Goal: Communication & Community: Share content

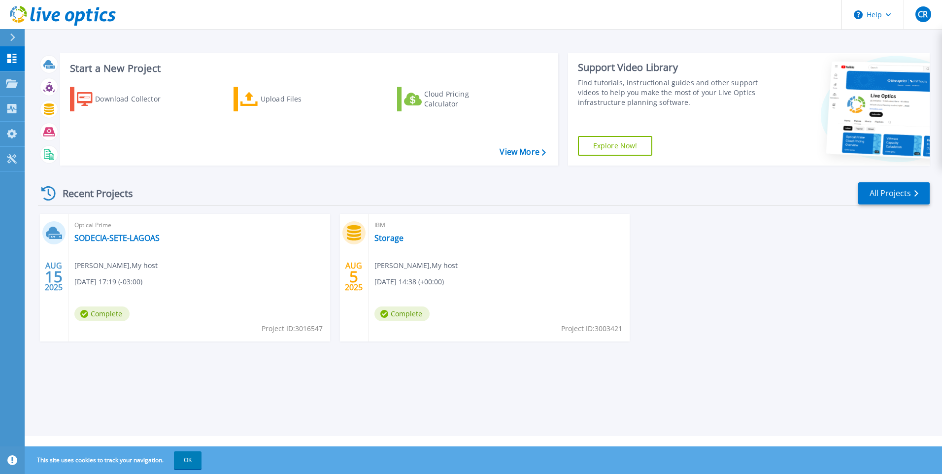
click at [224, 193] on div "Recent Projects All Projects" at bounding box center [484, 193] width 892 height 25
click at [102, 242] on link "SODECIA-SETE-LAGOAS" at bounding box center [116, 238] width 85 height 10
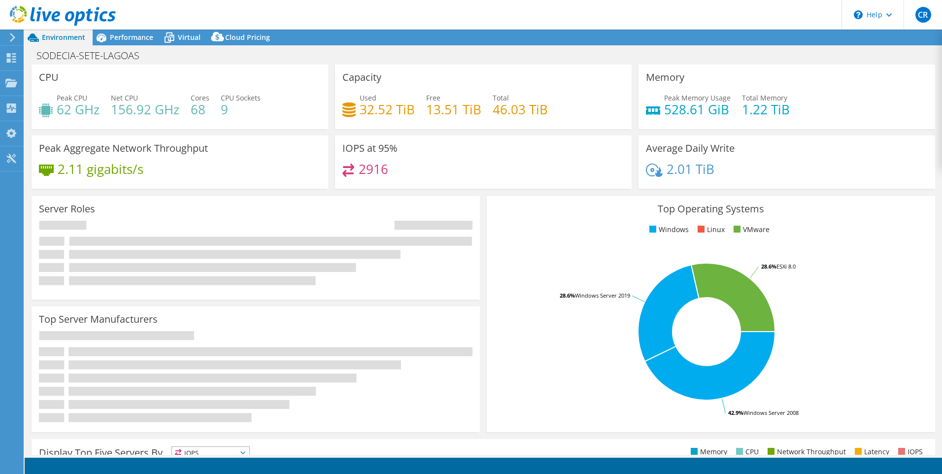
select select "USD"
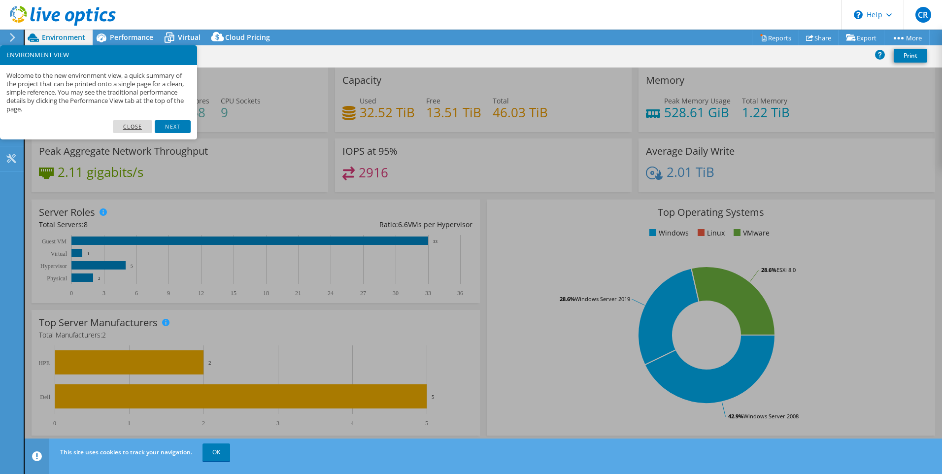
click at [133, 125] on link "Close" at bounding box center [133, 126] width 40 height 13
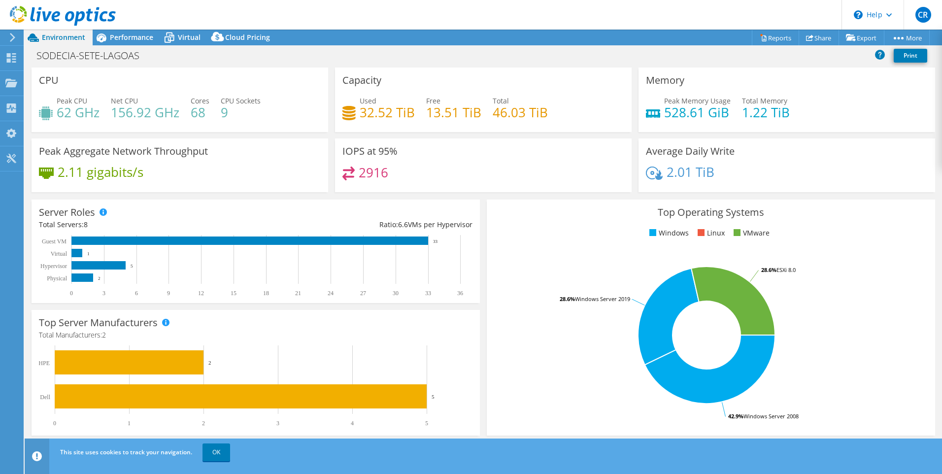
click at [463, 15] on header "CR End User Carlos Rocha carlos.rocha@sodecia.com My host My Profile Log Out \n…" at bounding box center [471, 15] width 942 height 30
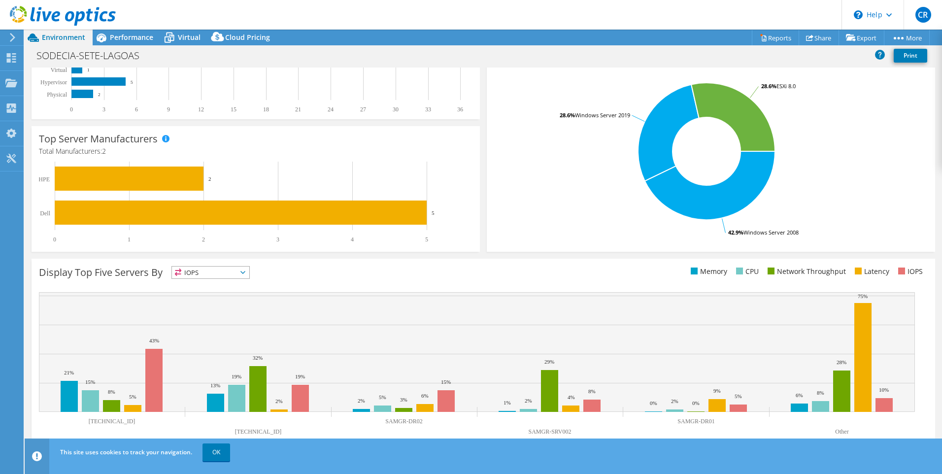
click at [466, 268] on div "Display Top Five Servers By IOPS IOPS" at bounding box center [261, 274] width 444 height 16
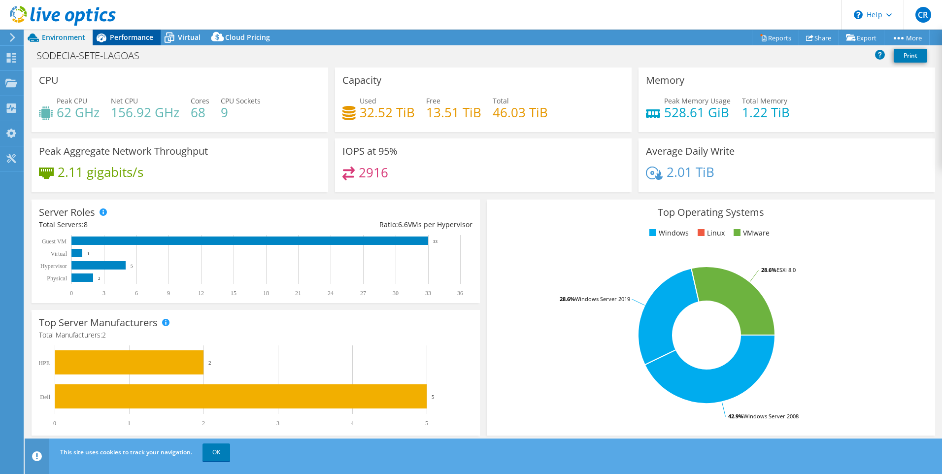
click at [144, 39] on span "Performance" at bounding box center [131, 37] width 43 height 9
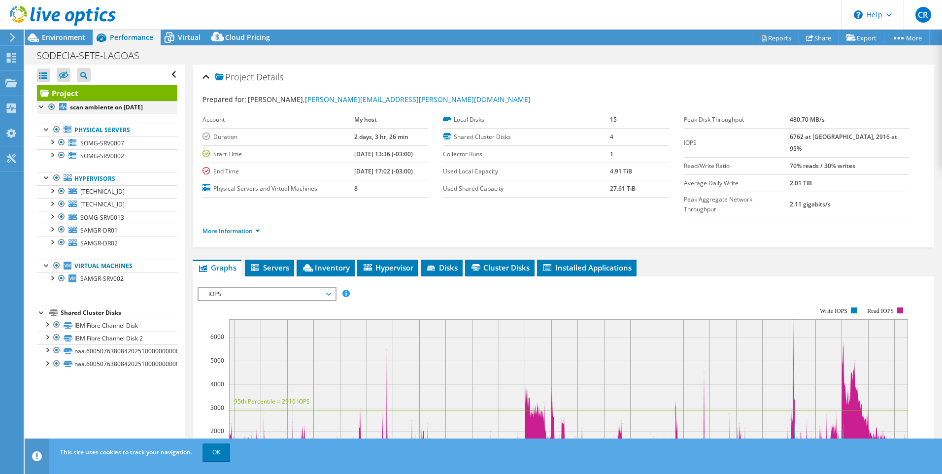
click at [39, 107] on div at bounding box center [42, 106] width 10 height 10
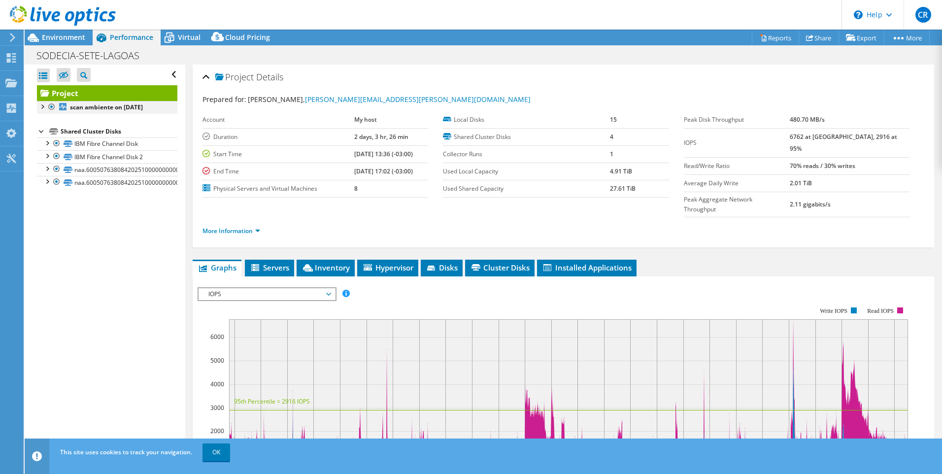
click at [39, 107] on div at bounding box center [42, 106] width 10 height 10
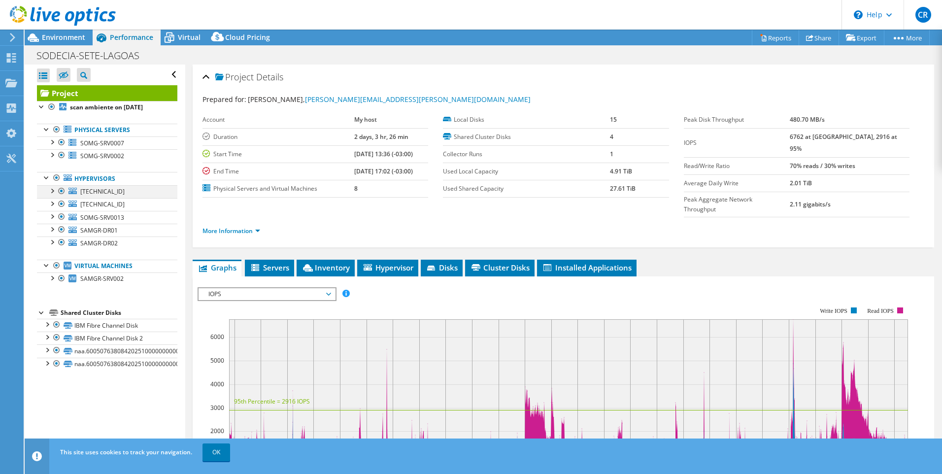
click at [51, 191] on div at bounding box center [52, 190] width 10 height 10
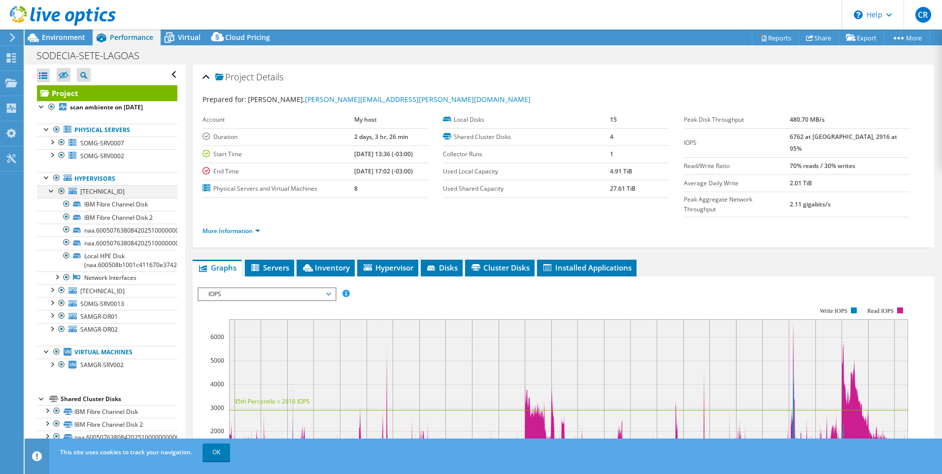
click at [51, 191] on div at bounding box center [52, 190] width 10 height 10
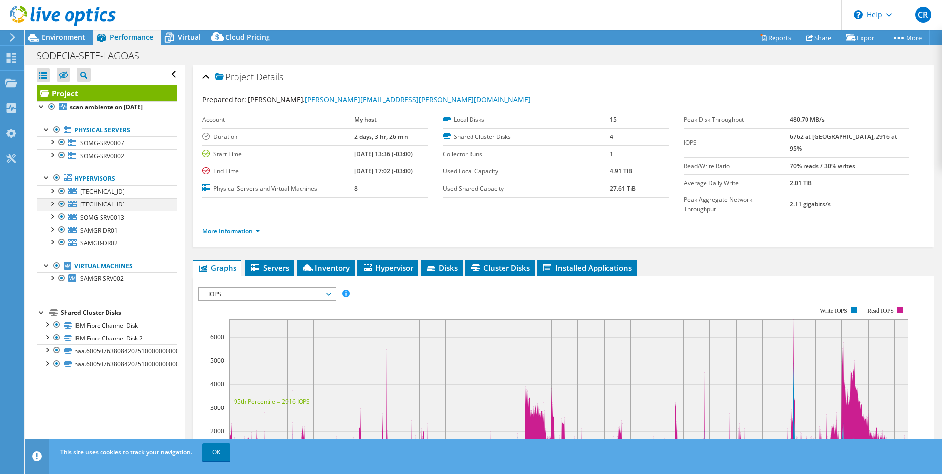
click at [51, 202] on div at bounding box center [52, 203] width 10 height 10
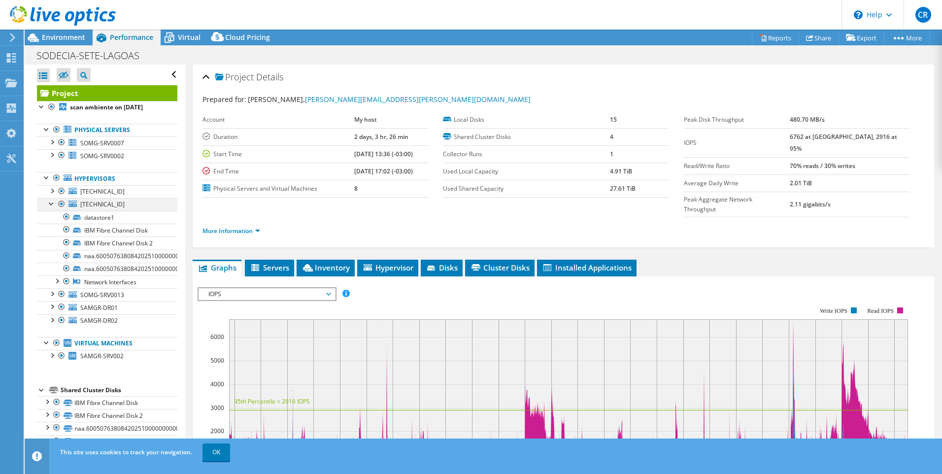
click at [51, 202] on div at bounding box center [52, 203] width 10 height 10
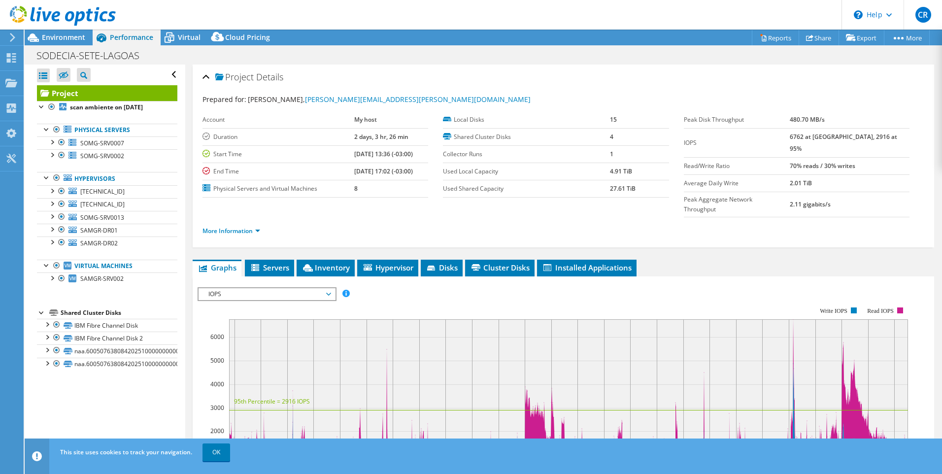
click at [59, 395] on div "Open All Close All Hide Excluded Nodes Project Tree Filter" at bounding box center [105, 260] width 160 height 390
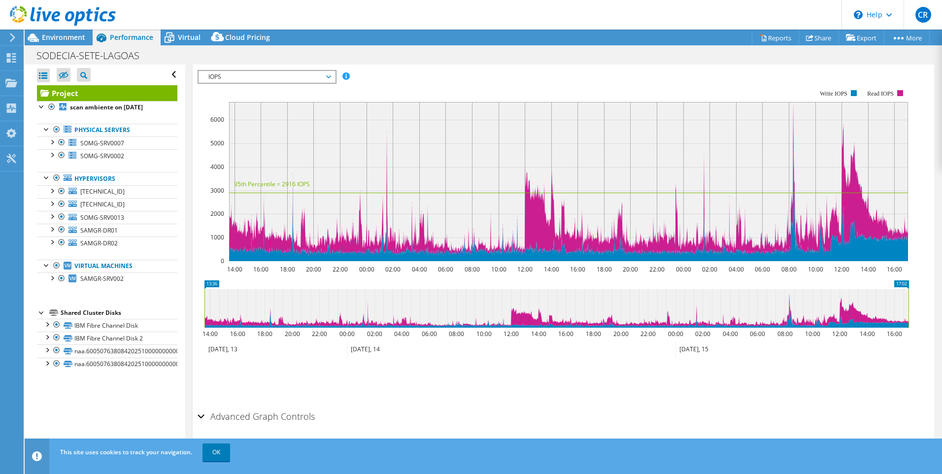
scroll to position [119, 0]
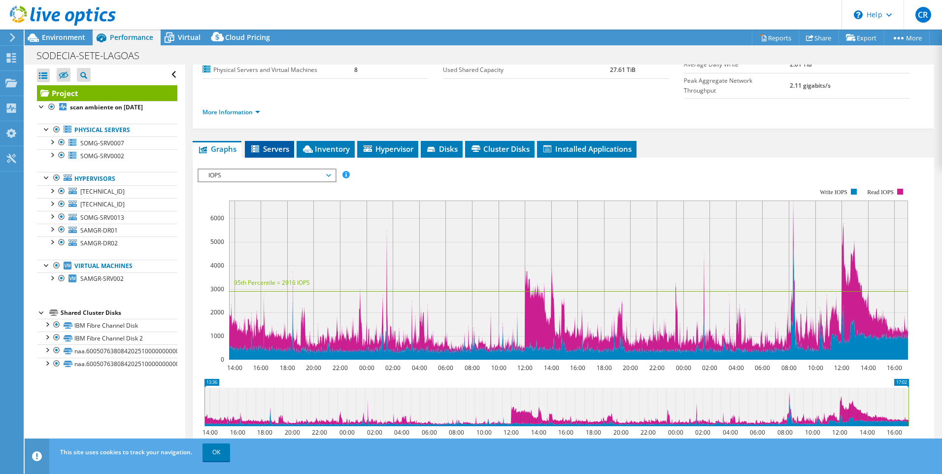
click at [273, 144] on span "Servers" at bounding box center [269, 149] width 39 height 10
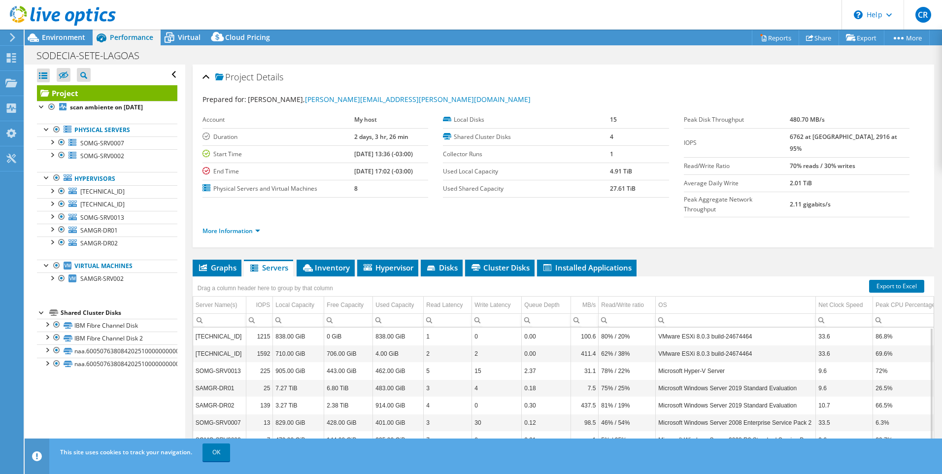
scroll to position [4, 0]
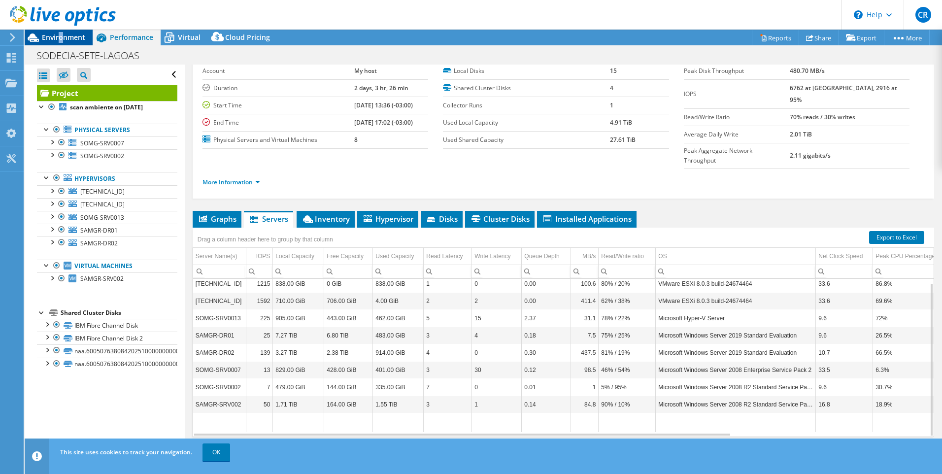
click at [61, 36] on span "Environment" at bounding box center [63, 37] width 43 height 9
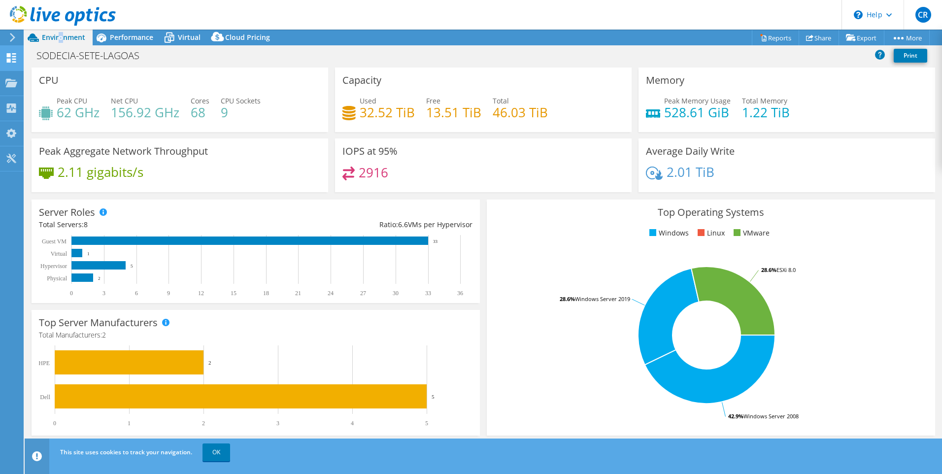
drag, startPoint x: 61, startPoint y: 36, endPoint x: 12, endPoint y: 62, distance: 55.1
click at [12, 62] on icon at bounding box center [11, 57] width 12 height 9
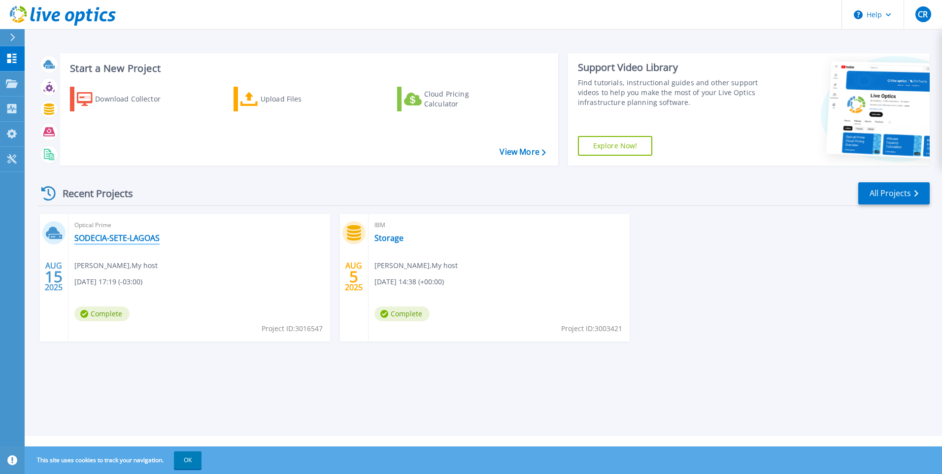
click at [104, 235] on link "SODECIA-SETE-LAGOAS" at bounding box center [116, 238] width 85 height 10
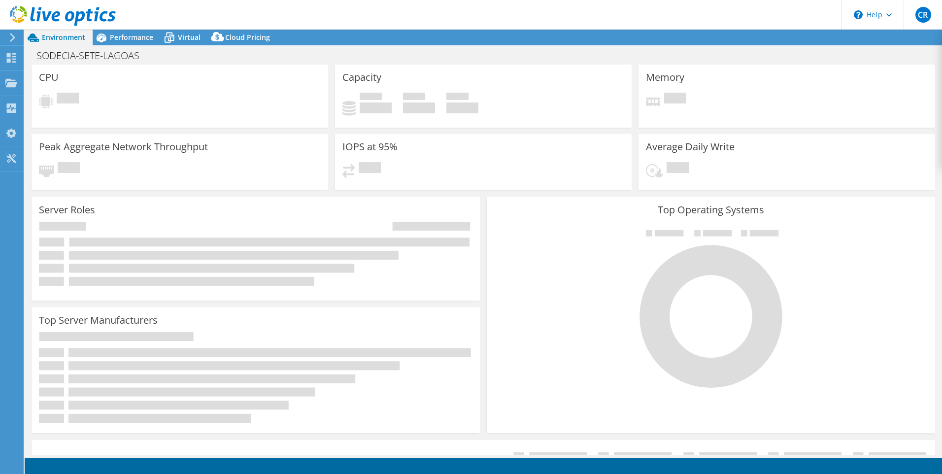
select select "USD"
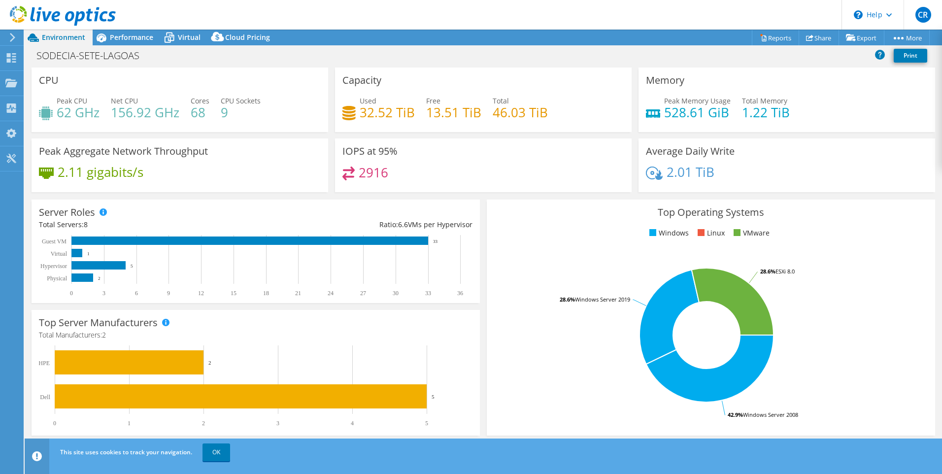
click at [247, 11] on header "CR End User Carlos Rocha carlos.rocha@sodecia.com My host My Profile Log Out \n…" at bounding box center [471, 15] width 942 height 30
click at [299, 65] on div "SODECIA-SETE-LAGOAS Print" at bounding box center [483, 56] width 917 height 21
click at [228, 62] on div "SODECIA-SETE-LAGOAS Print" at bounding box center [483, 55] width 917 height 18
click at [121, 39] on span "Performance" at bounding box center [131, 37] width 43 height 9
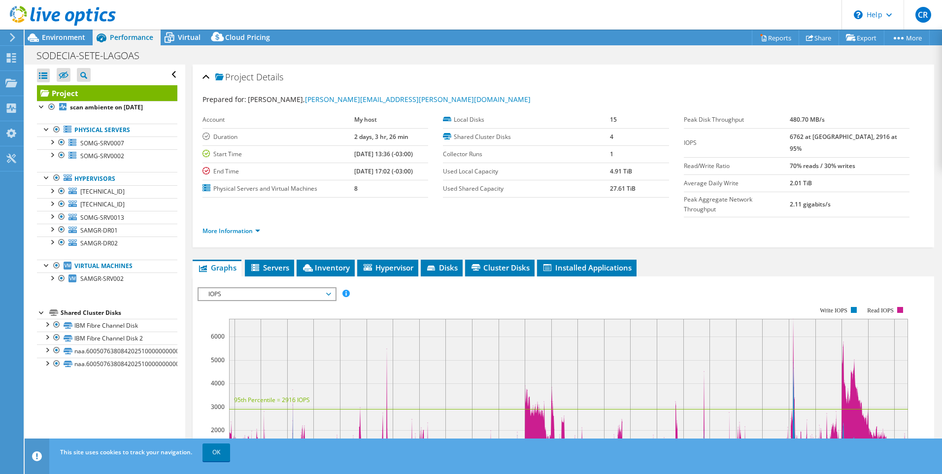
click at [388, 40] on div "Project Actions Project Actions Reports Share Export vSAN ReadyNode Sizer" at bounding box center [483, 38] width 917 height 16
click at [364, 20] on header "CR End User Carlos Rocha carlos.rocha@sodecia.com My host My Profile Log Out \n…" at bounding box center [471, 15] width 942 height 30
click at [378, 58] on div "SODECIA-SETE-LAGOAS Print" at bounding box center [483, 55] width 917 height 18
click at [184, 37] on span "Virtual" at bounding box center [189, 37] width 23 height 9
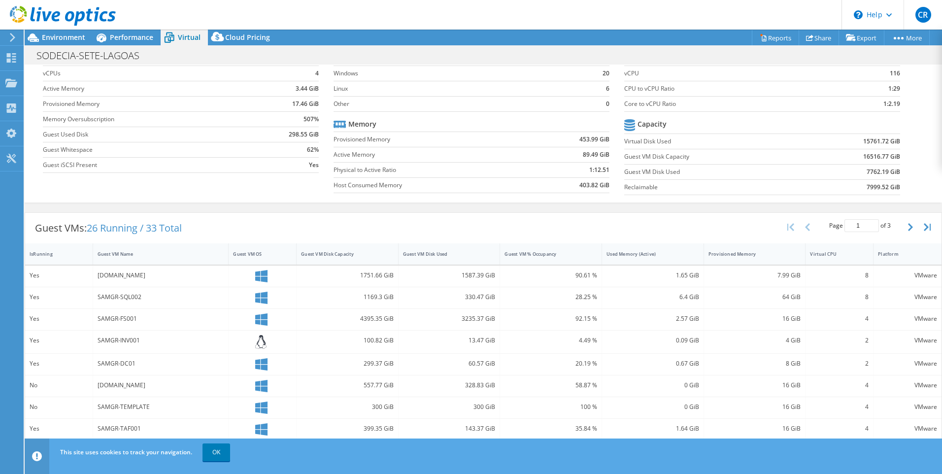
scroll to position [194, 0]
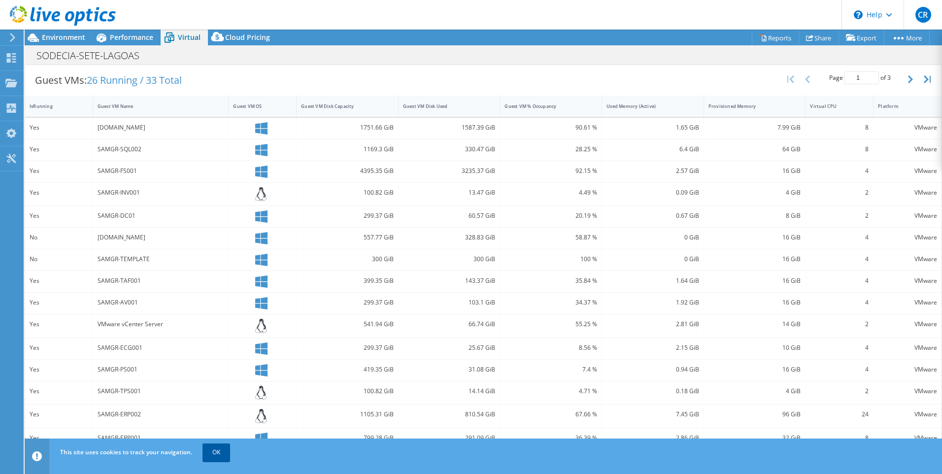
click at [222, 455] on link "OK" at bounding box center [216, 452] width 28 height 18
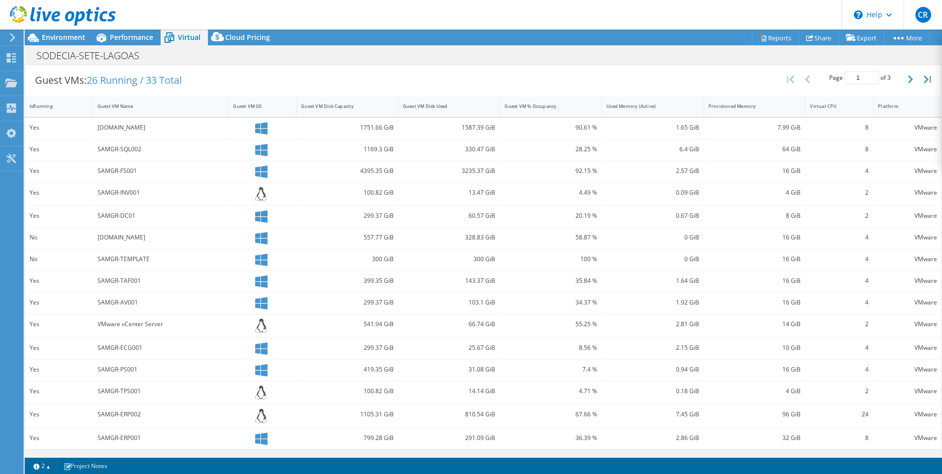
scroll to position [0, 0]
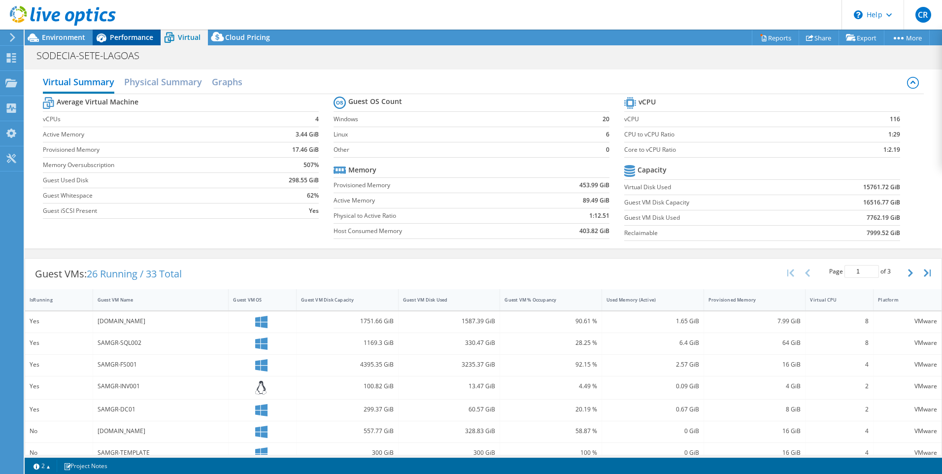
click at [134, 38] on span "Performance" at bounding box center [131, 37] width 43 height 9
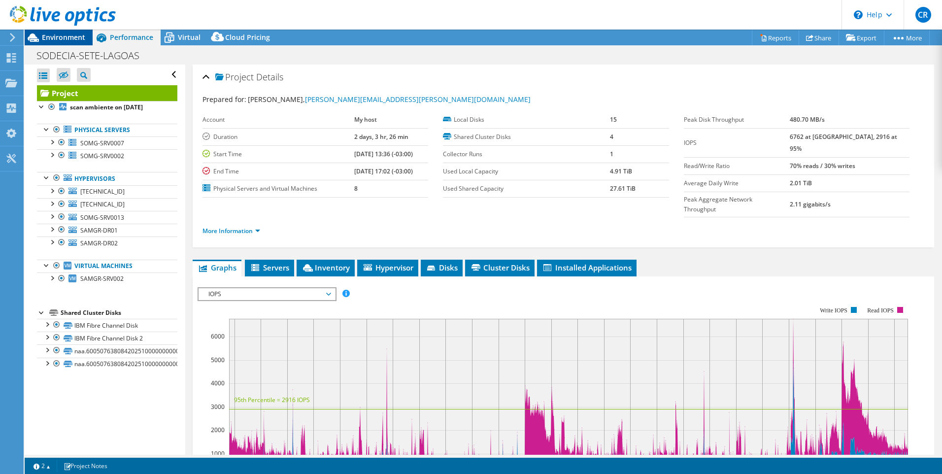
click at [66, 35] on span "Environment" at bounding box center [63, 37] width 43 height 9
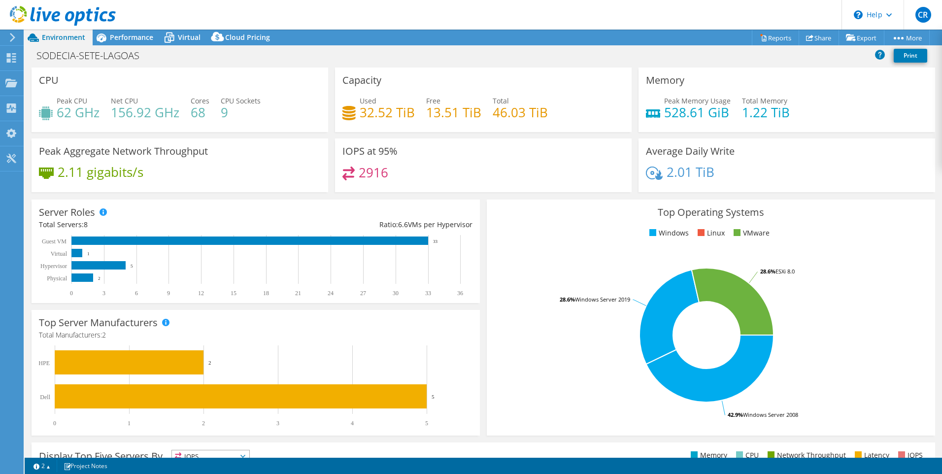
click at [214, 17] on header "CR End User Carlos Rocha carlos.rocha@sodecia.com My host My Profile Log Out \n…" at bounding box center [471, 15] width 942 height 30
click at [274, 13] on header "CR End User Carlos Rocha carlos.rocha@sodecia.com My host My Profile Log Out \n…" at bounding box center [471, 15] width 942 height 30
click at [323, 8] on header "CR End User Carlos Rocha carlos.rocha@sodecia.com My host My Profile Log Out \n…" at bounding box center [471, 15] width 942 height 30
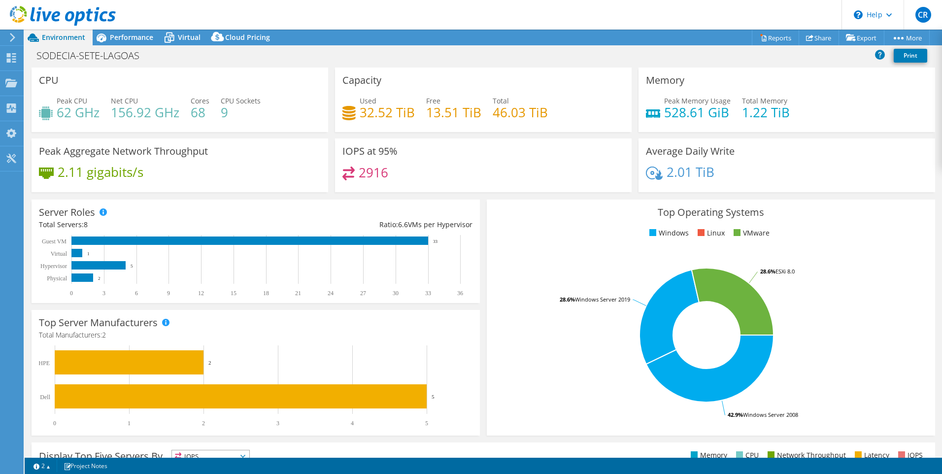
click at [479, 7] on header "CR End User Carlos Rocha carlos.rocha@sodecia.com My host My Profile Log Out \n…" at bounding box center [471, 15] width 942 height 30
click at [324, 16] on header "CR End User Carlos Rocha carlos.rocha@sodecia.com My host My Profile Log Out \n…" at bounding box center [471, 15] width 942 height 30
click at [267, 14] on header "CR End User Carlos Rocha carlos.rocha@sodecia.com My host My Profile Log Out \n…" at bounding box center [471, 15] width 942 height 30
click at [218, 14] on header "CR End User Carlos Rocha carlos.rocha@sodecia.com My host My Profile Log Out \n…" at bounding box center [471, 15] width 942 height 30
click at [219, 11] on header "CR End User Carlos Rocha carlos.rocha@sodecia.com My host My Profile Log Out \n…" at bounding box center [471, 15] width 942 height 30
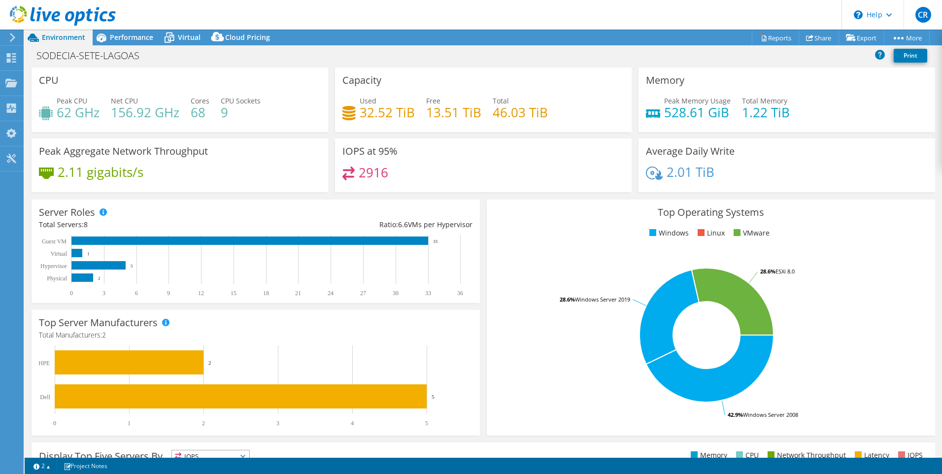
click at [219, 11] on header "CR End User Carlos Rocha carlos.rocha@sodecia.com My host My Profile Log Out \n…" at bounding box center [471, 15] width 942 height 30
click at [217, 11] on header "CR End User Carlos Rocha carlos.rocha@sodecia.com My host My Profile Log Out \n…" at bounding box center [471, 15] width 942 height 30
click at [301, 9] on header "CR End User Carlos Rocha carlos.rocha@sodecia.com My host My Profile Log Out \n…" at bounding box center [471, 15] width 942 height 30
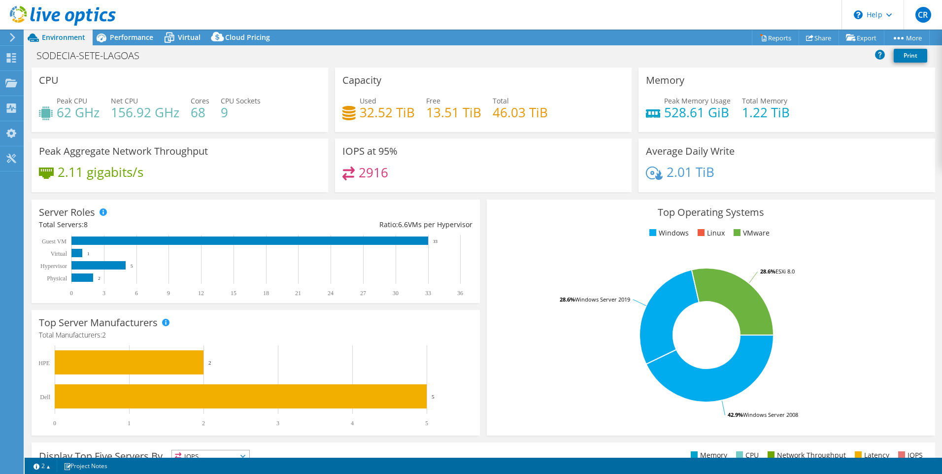
click at [301, 9] on header "CR End User Carlos Rocha carlos.rocha@sodecia.com My host My Profile Log Out \n…" at bounding box center [471, 15] width 942 height 30
click at [12, 110] on icon at bounding box center [11, 107] width 12 height 9
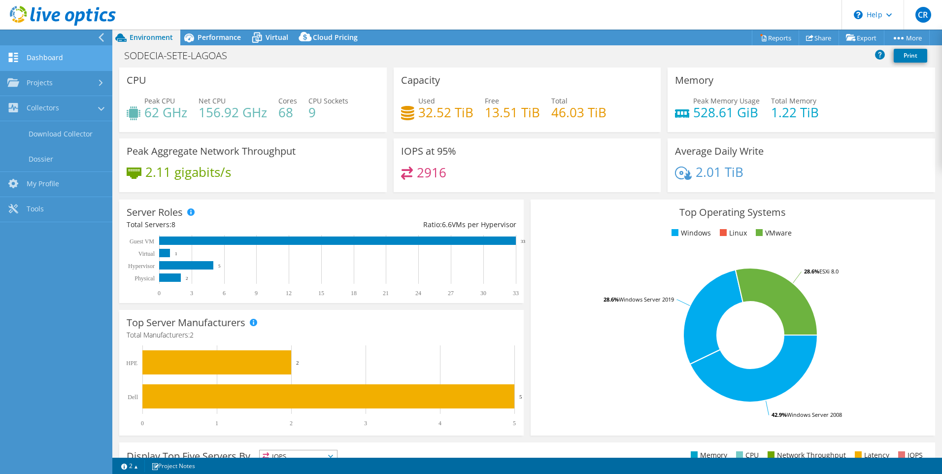
click at [50, 61] on link "Dashboard" at bounding box center [56, 58] width 112 height 25
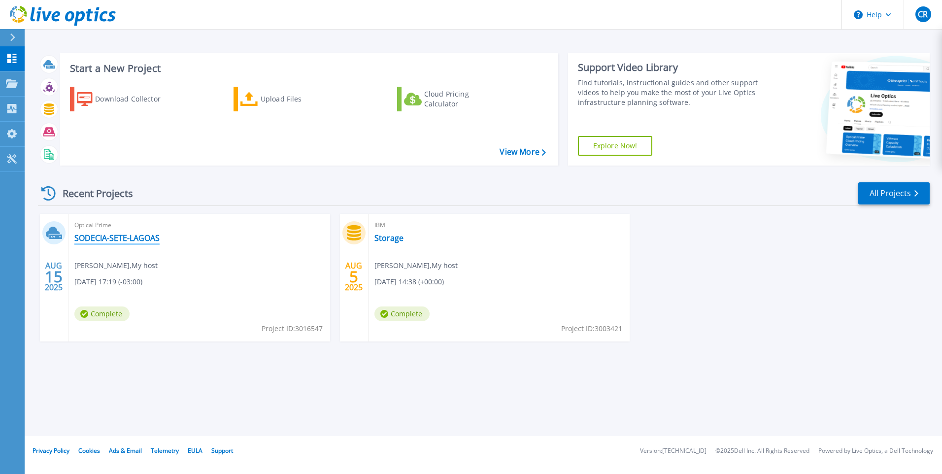
click at [81, 233] on link "SODECIA-SETE-LAGOAS" at bounding box center [116, 238] width 85 height 10
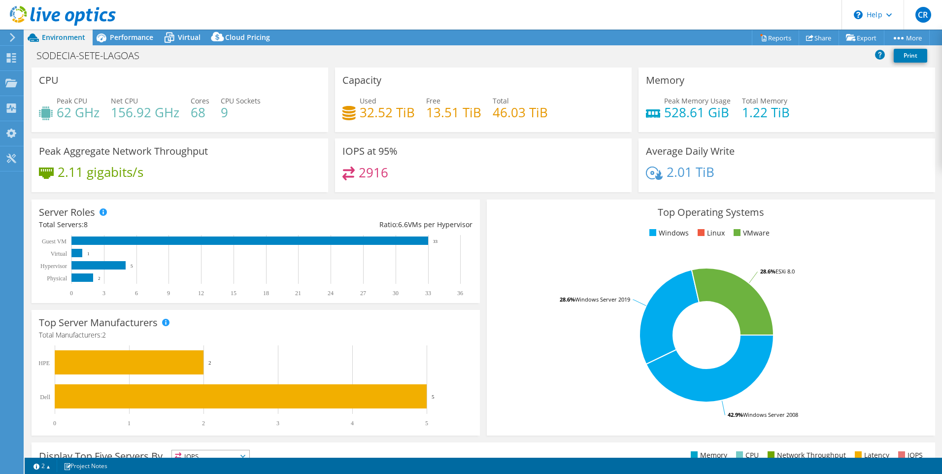
click at [543, 19] on header "CR End User [PERSON_NAME] [PERSON_NAME][EMAIL_ADDRESS][PERSON_NAME][DOMAIN_NAME…" at bounding box center [471, 15] width 942 height 30
click at [817, 36] on link "Share" at bounding box center [819, 37] width 40 height 15
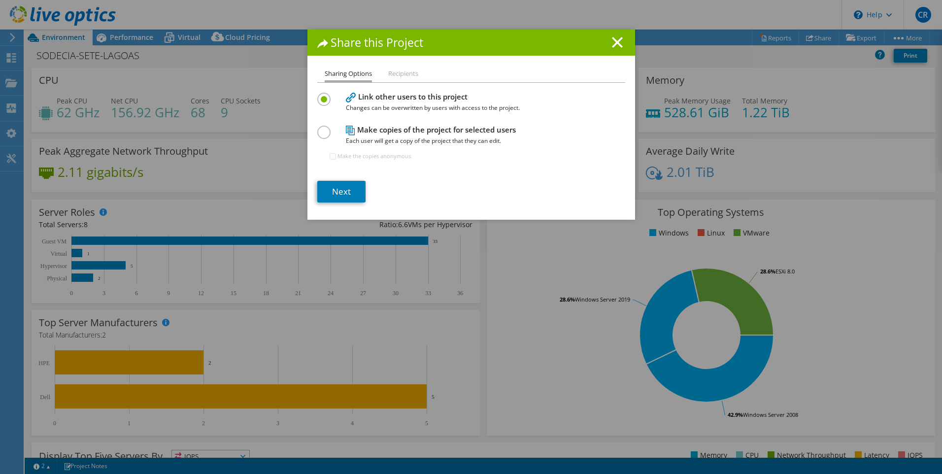
click at [398, 74] on li "Recipients" at bounding box center [403, 74] width 30 height 12
click at [605, 43] on h1 "Share this Project" at bounding box center [471, 42] width 308 height 11
click at [612, 40] on line at bounding box center [617, 42] width 10 height 10
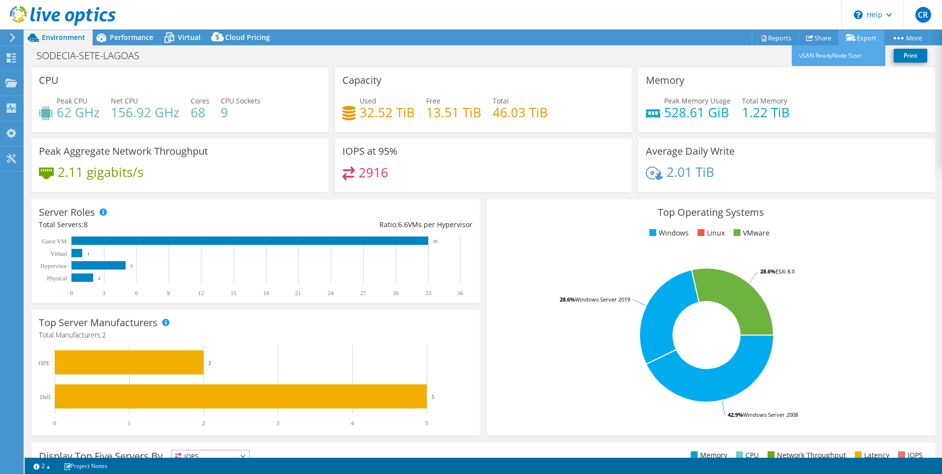
click at [853, 38] on link "Export" at bounding box center [861, 37] width 46 height 15
click at [819, 33] on link "Share" at bounding box center [819, 37] width 40 height 15
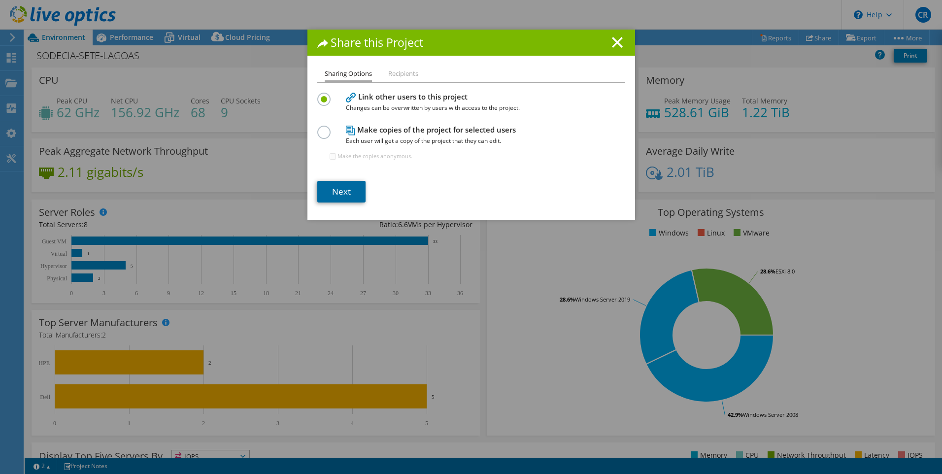
click at [341, 192] on link "Next" at bounding box center [341, 192] width 48 height 22
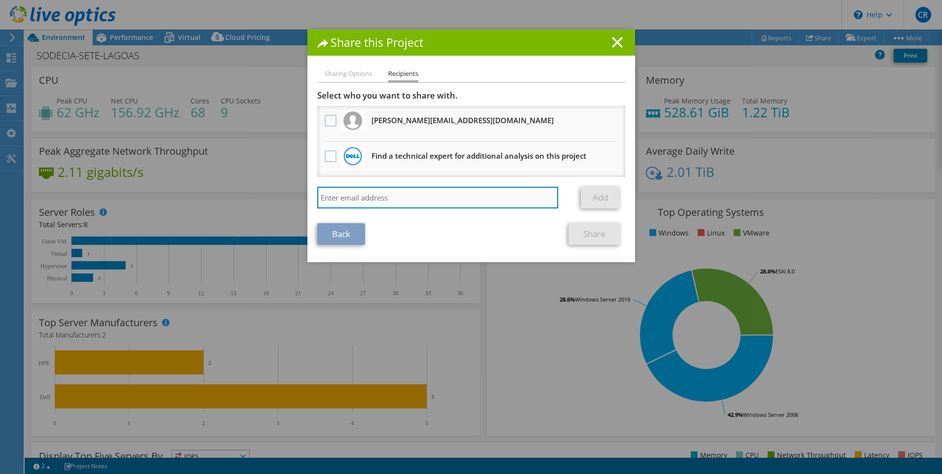
click at [350, 196] on input "search" at bounding box center [437, 198] width 241 height 22
click at [484, 194] on input "search" at bounding box center [437, 198] width 241 height 22
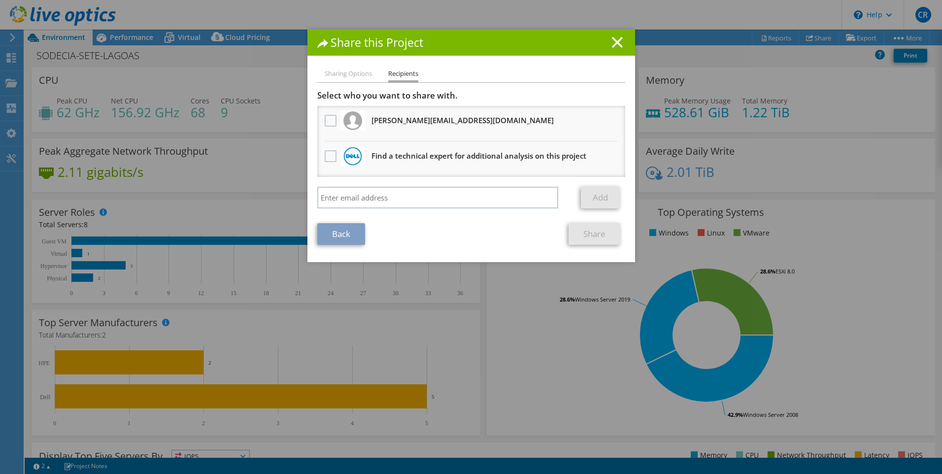
click at [340, 71] on li "Sharing Options" at bounding box center [348, 74] width 47 height 12
click at [348, 74] on li "Sharing Options" at bounding box center [348, 74] width 47 height 12
click at [400, 74] on li "Recipients" at bounding box center [403, 75] width 30 height 14
click at [328, 152] on label at bounding box center [332, 156] width 14 height 12
click at [0, 0] on input "checkbox" at bounding box center [0, 0] width 0 height 0
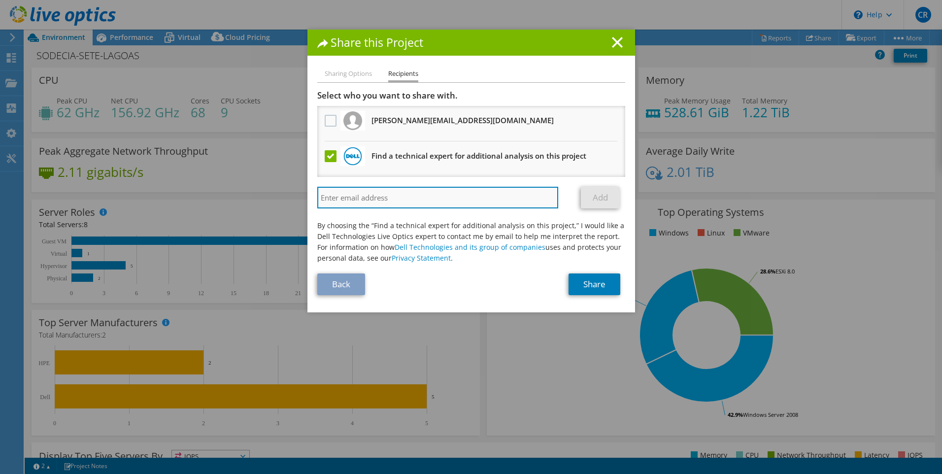
click at [431, 200] on input "search" at bounding box center [437, 198] width 241 height 22
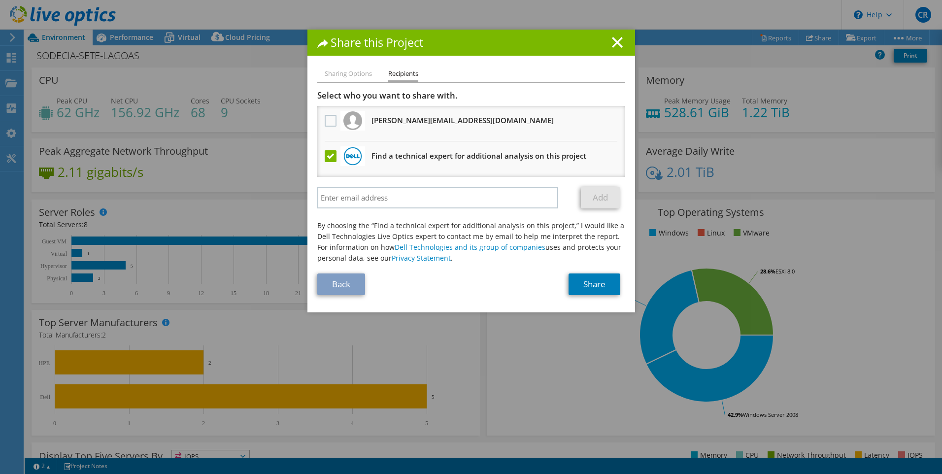
click at [325, 159] on label at bounding box center [332, 156] width 14 height 12
click at [0, 0] on input "checkbox" at bounding box center [0, 0] width 0 height 0
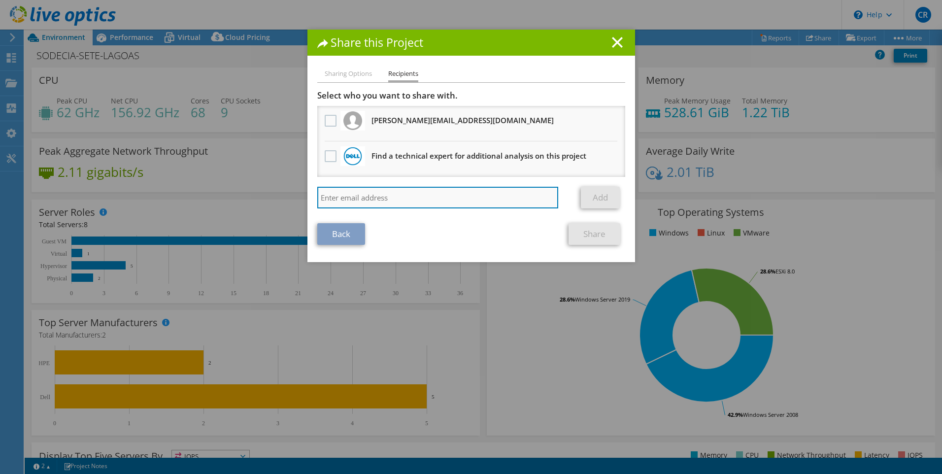
click at [375, 197] on input "search" at bounding box center [437, 198] width 241 height 22
type input "[PERSON_NAME][EMAIL_ADDRESS][PERSON_NAME][DOMAIN_NAME]"
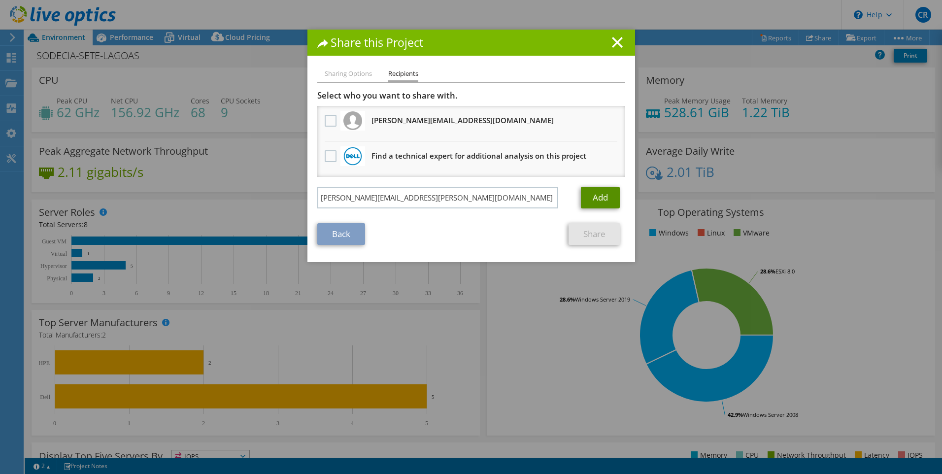
click at [591, 201] on link "Add" at bounding box center [600, 198] width 39 height 22
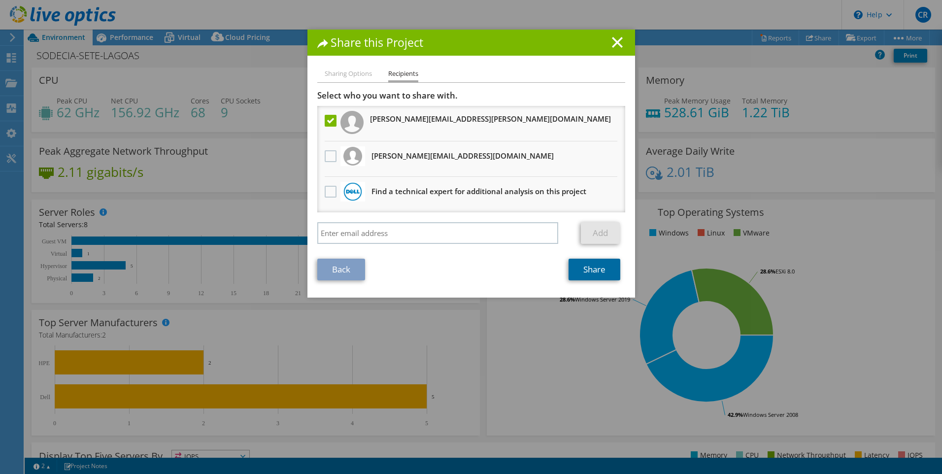
click at [578, 272] on link "Share" at bounding box center [594, 270] width 52 height 22
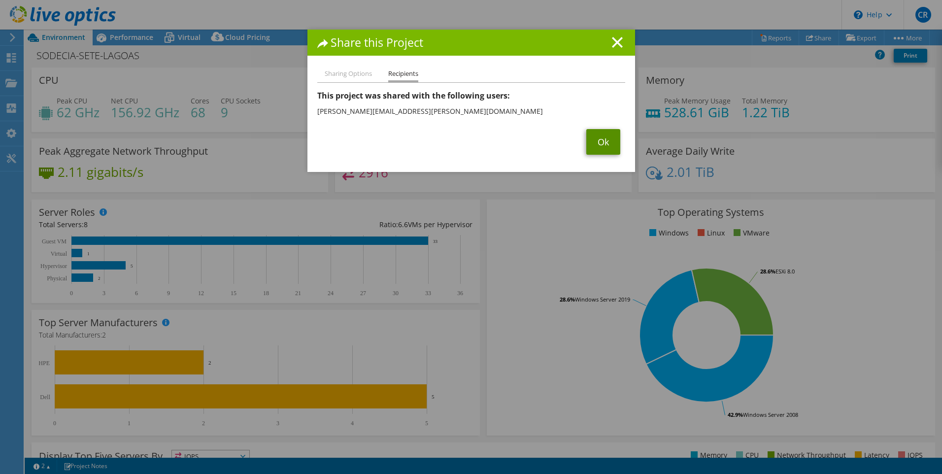
click at [600, 144] on link "Ok" at bounding box center [603, 142] width 34 height 26
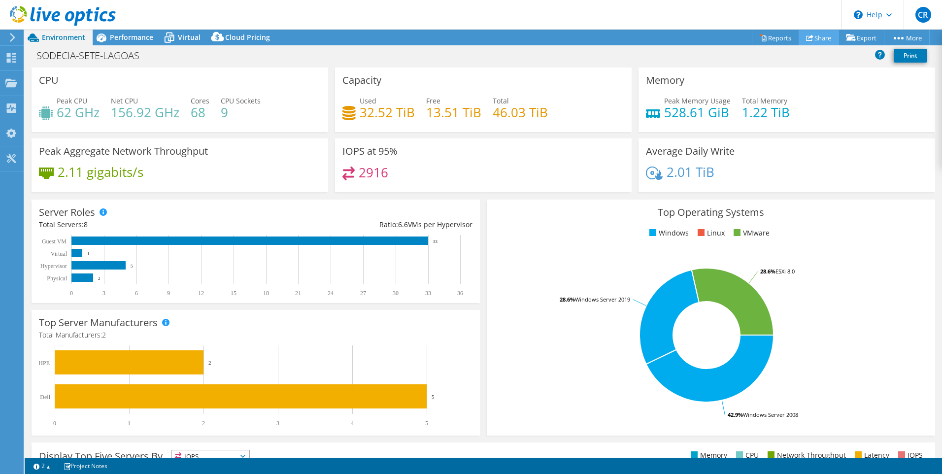
click at [818, 34] on link "Share" at bounding box center [819, 37] width 40 height 15
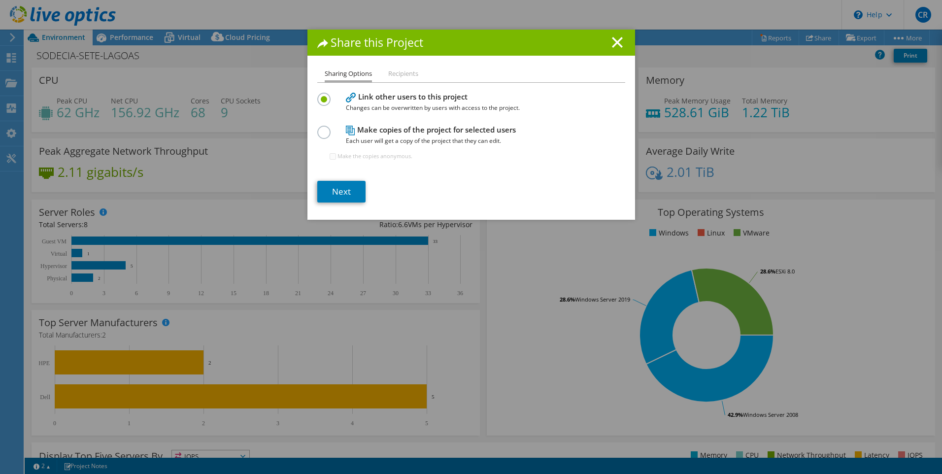
click at [319, 128] on label at bounding box center [325, 127] width 17 height 2
click at [0, 0] on input "radio" at bounding box center [0, 0] width 0 height 0
click at [319, 95] on label at bounding box center [325, 94] width 17 height 2
click at [0, 0] on input "radio" at bounding box center [0, 0] width 0 height 0
click at [339, 195] on link "Next" at bounding box center [341, 192] width 48 height 22
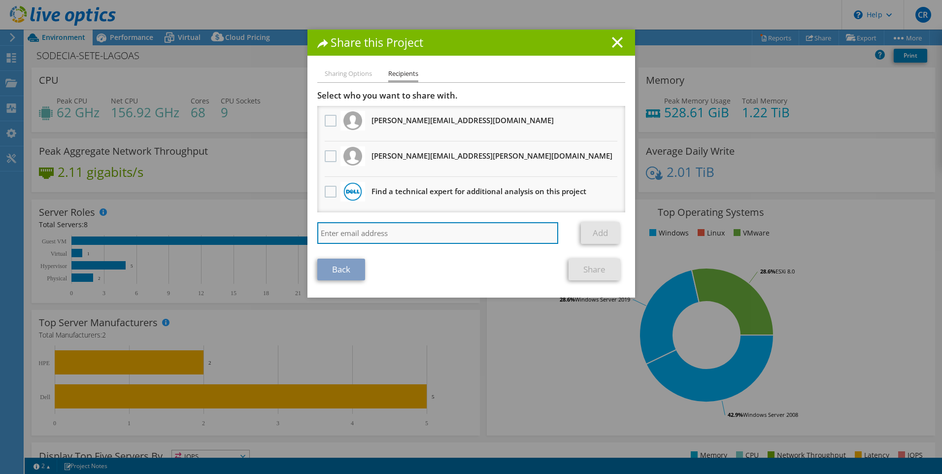
click at [358, 230] on input "search" at bounding box center [437, 233] width 241 height 22
click at [363, 232] on input "search" at bounding box center [437, 233] width 241 height 22
paste input "savio@grupolidertecnologia.com.br"
type input "savio@grupolidertecnologia.com.br"
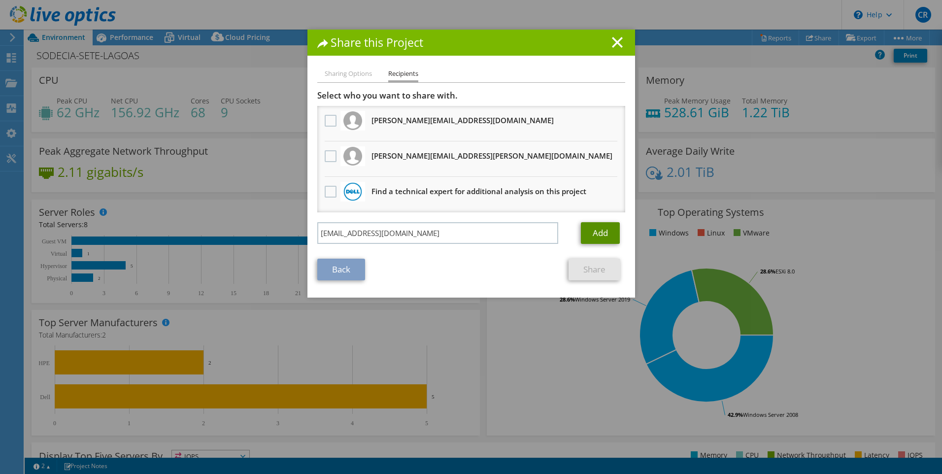
click at [595, 231] on link "Add" at bounding box center [600, 233] width 39 height 22
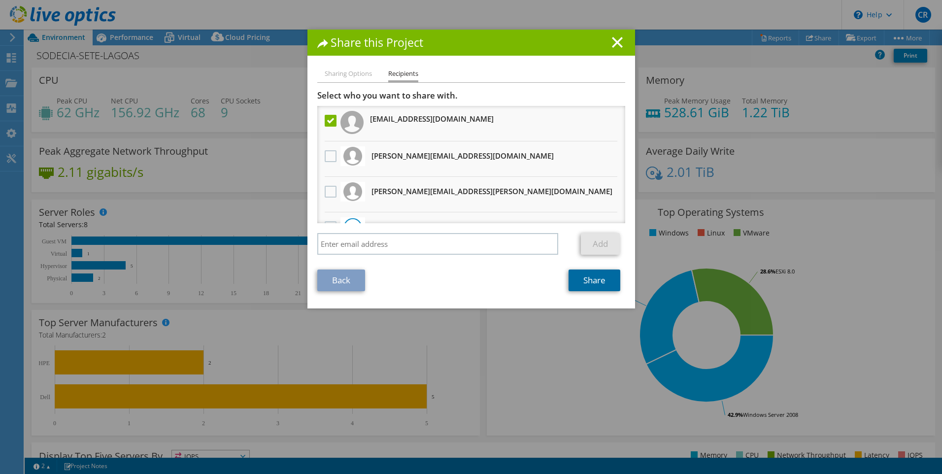
click at [585, 281] on link "Share" at bounding box center [594, 280] width 52 height 22
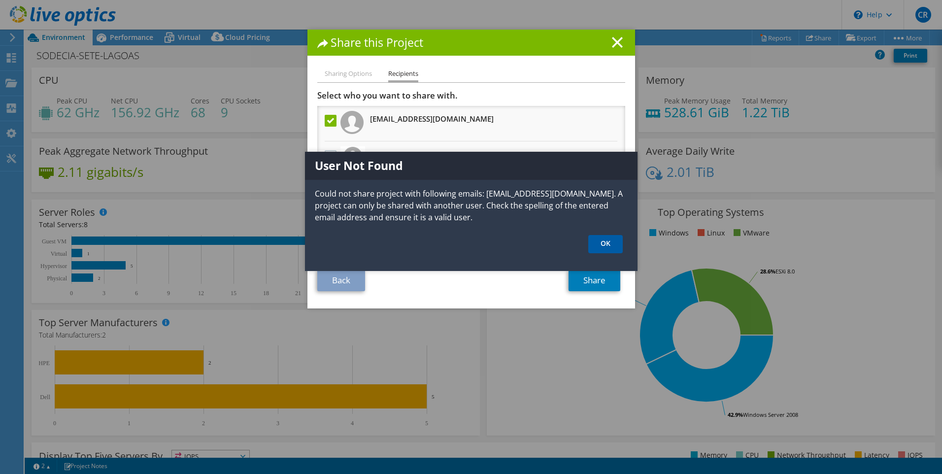
click at [597, 245] on link "OK" at bounding box center [605, 244] width 34 height 18
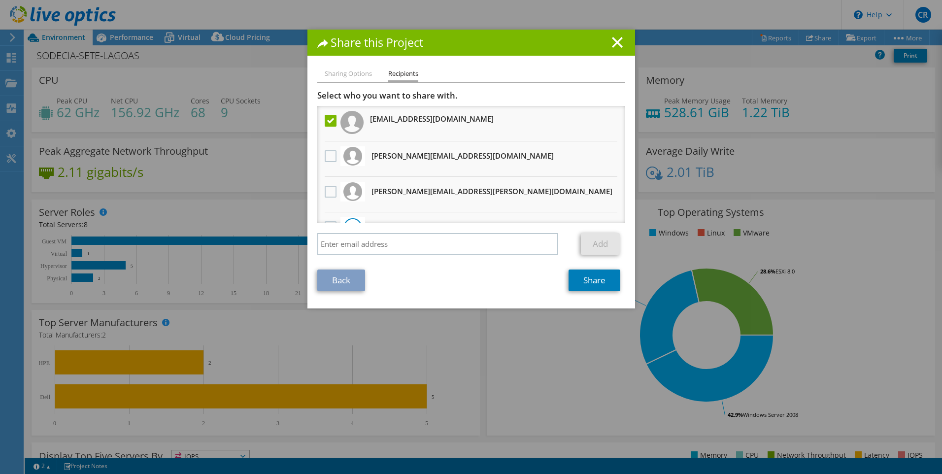
click at [448, 118] on h3 "savio@grupolidertecnologia.com.br" at bounding box center [432, 119] width 124 height 16
click at [584, 279] on link "Share" at bounding box center [594, 280] width 52 height 22
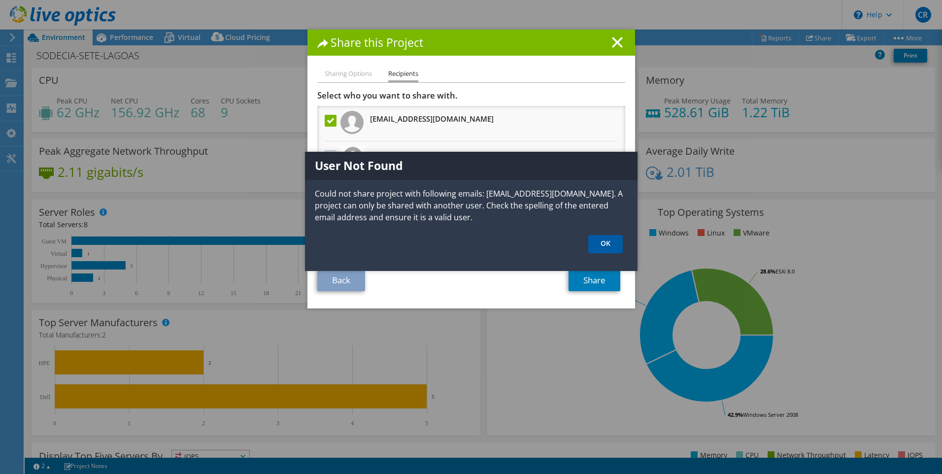
click at [602, 238] on link "OK" at bounding box center [605, 244] width 34 height 18
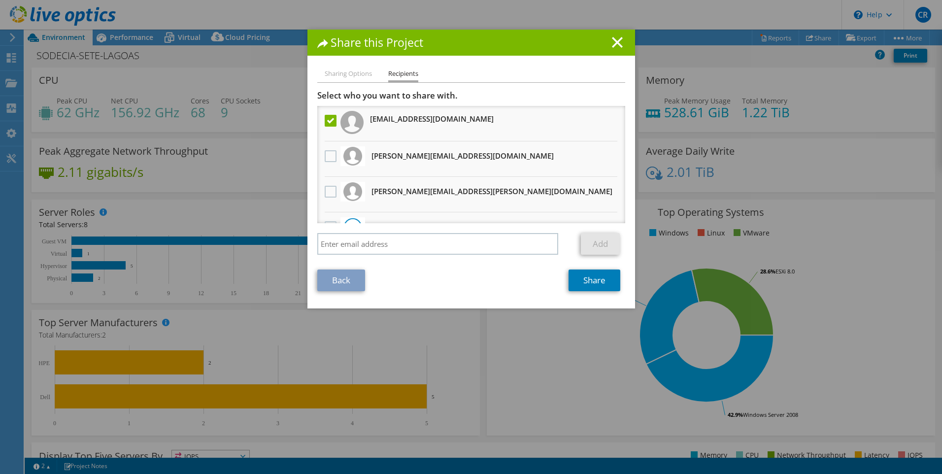
click at [326, 119] on label at bounding box center [332, 121] width 14 height 12
click at [0, 0] on input "checkbox" at bounding box center [0, 0] width 0 height 0
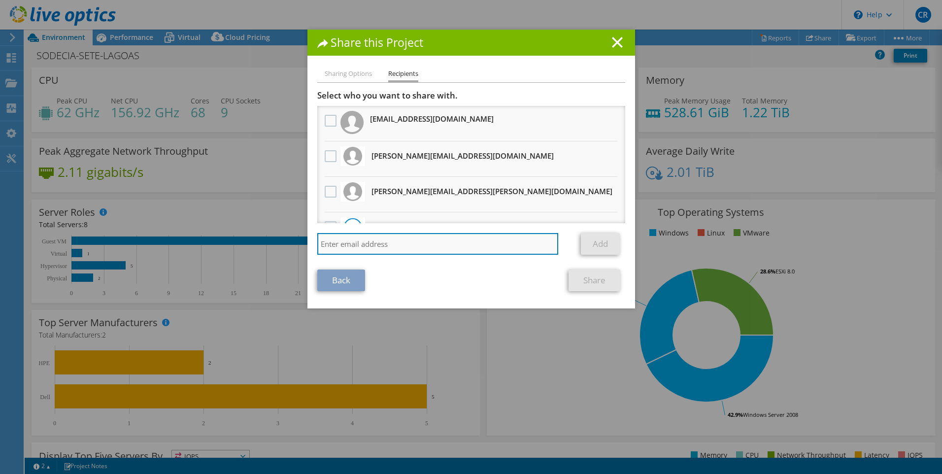
click at [383, 238] on input "search" at bounding box center [437, 244] width 241 height 22
paste input "savio@grupolidertecnologia.com.br"
type input "savio@grupolidertecnologia.com.br"
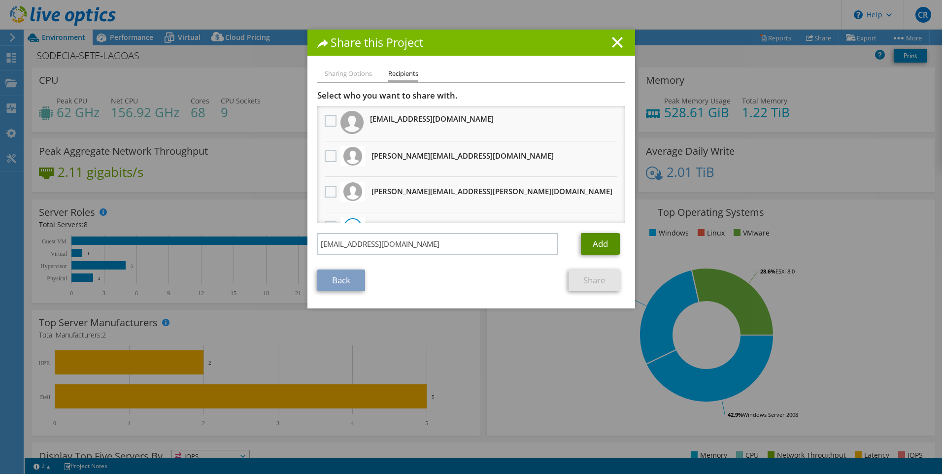
click at [606, 252] on link "Add" at bounding box center [600, 244] width 39 height 22
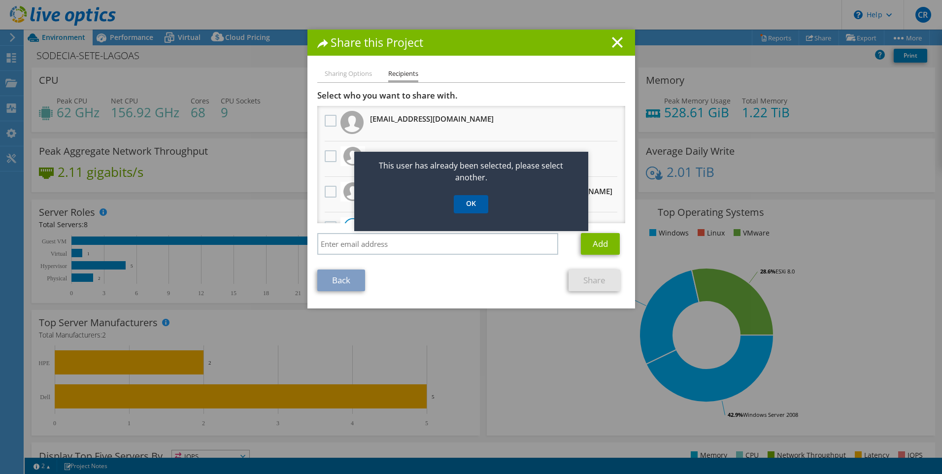
click at [470, 204] on link "OK" at bounding box center [471, 204] width 34 height 18
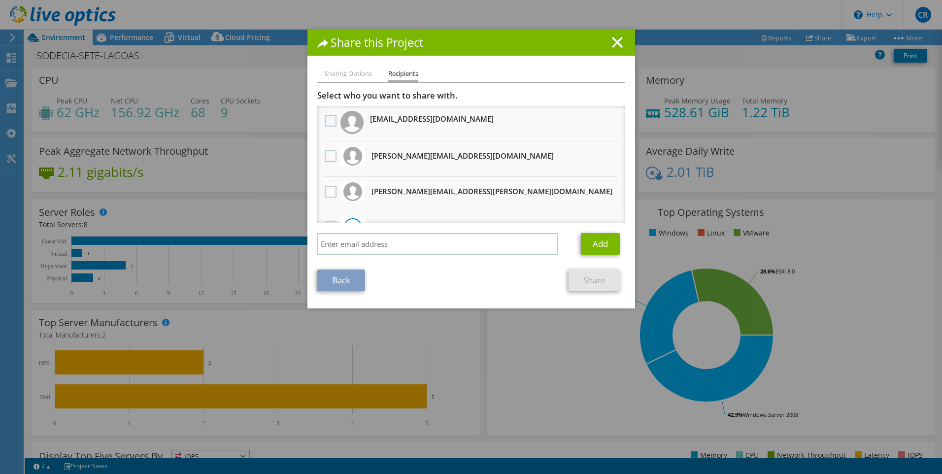
click at [328, 123] on label at bounding box center [332, 121] width 14 height 12
click at [0, 0] on input "checkbox" at bounding box center [0, 0] width 0 height 0
click at [586, 278] on link "Share" at bounding box center [594, 280] width 52 height 22
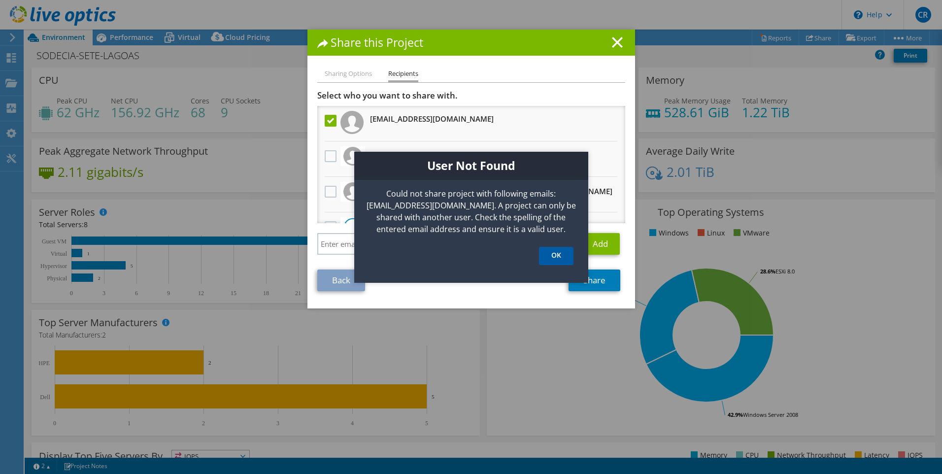
click at [551, 254] on link "OK" at bounding box center [556, 256] width 34 height 18
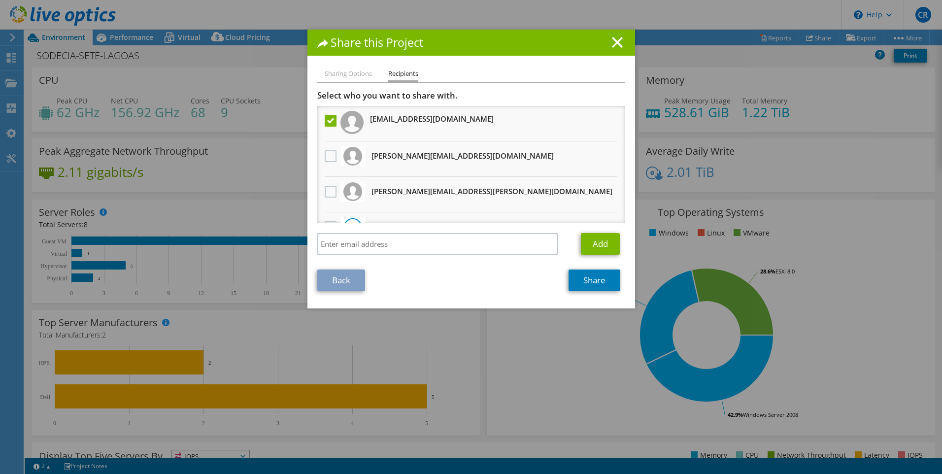
click at [611, 36] on div "Share this Project" at bounding box center [471, 43] width 328 height 26
click at [617, 42] on icon at bounding box center [617, 42] width 11 height 11
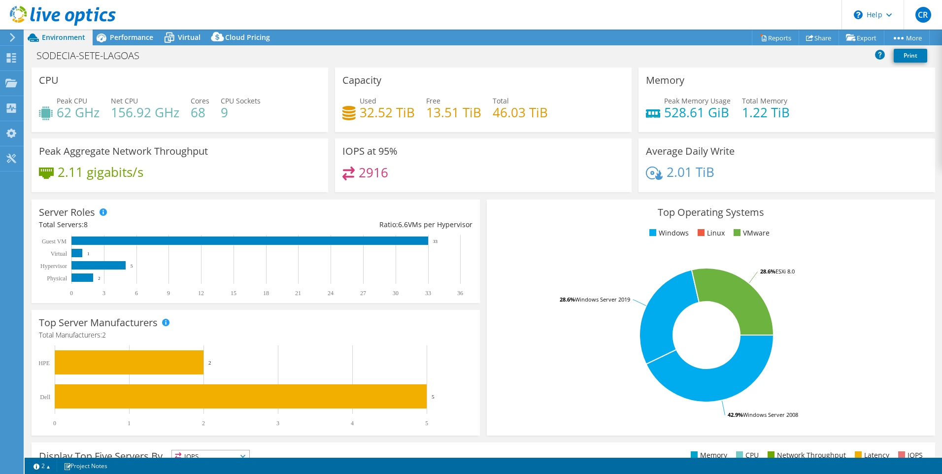
drag, startPoint x: 745, startPoint y: 66, endPoint x: 767, endPoint y: 66, distance: 21.7
click at [750, 66] on div "SODECIA-SETE-LAGOAS Print" at bounding box center [483, 56] width 917 height 21
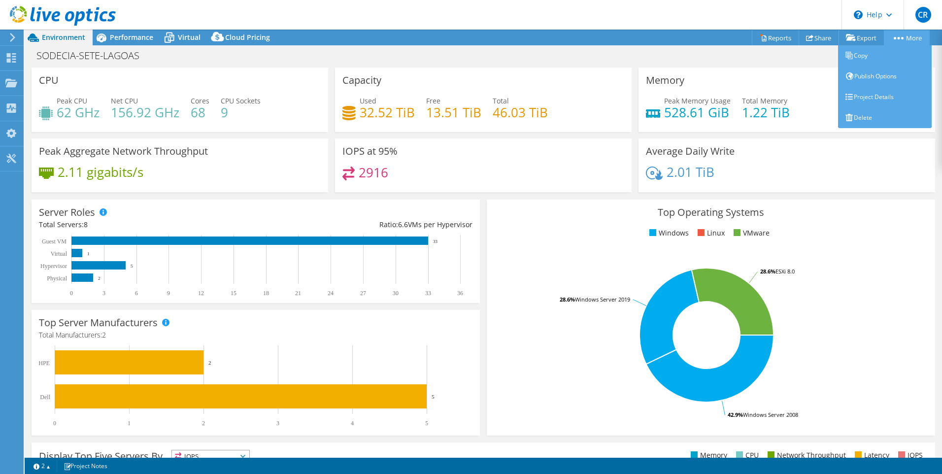
click at [899, 38] on icon at bounding box center [899, 38] width 10 height 2
click at [858, 101] on link "Project Details" at bounding box center [885, 97] width 94 height 21
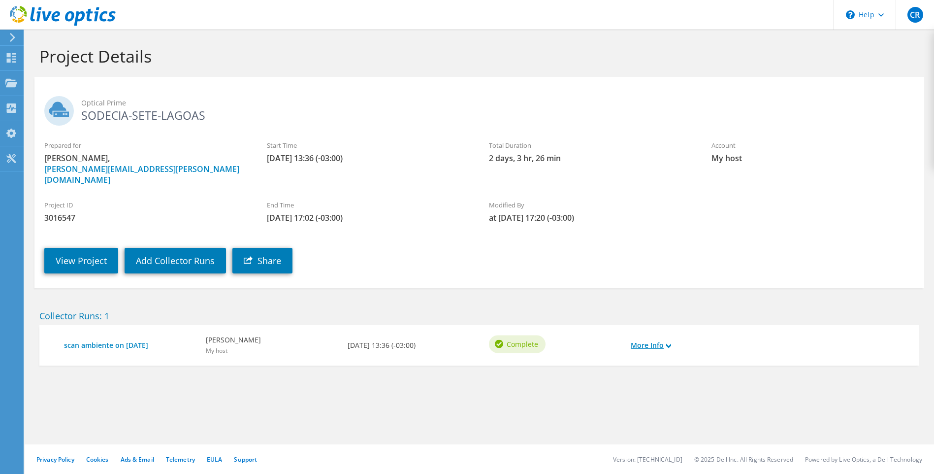
click at [671, 340] on link "More Info" at bounding box center [651, 345] width 40 height 11
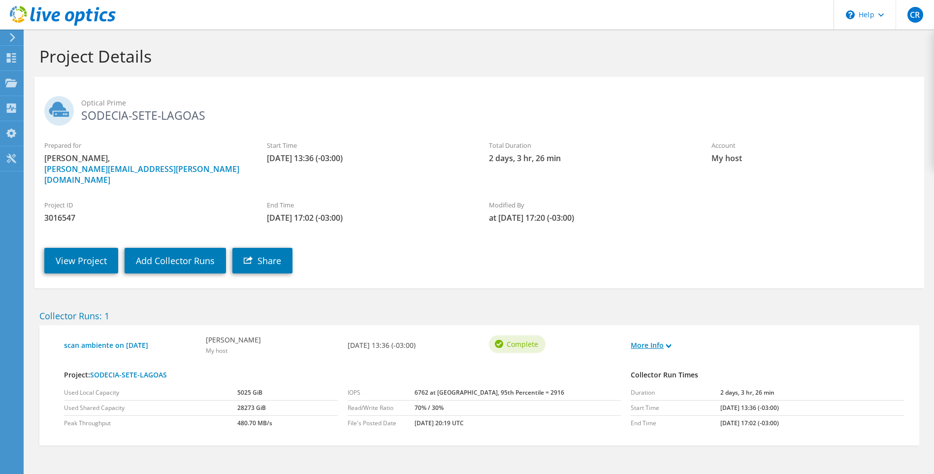
click at [670, 343] on icon at bounding box center [669, 345] width 5 height 5
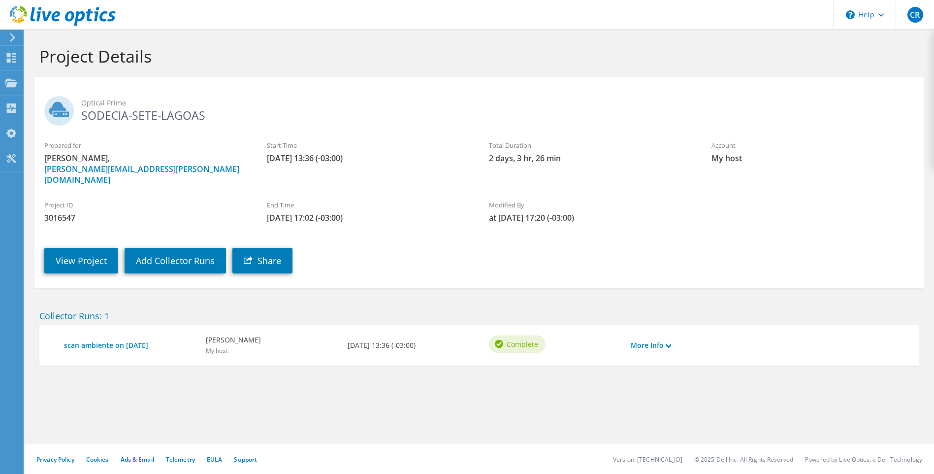
click at [247, 195] on div "Project ID 3016547" at bounding box center [145, 211] width 223 height 33
click at [82, 248] on link "View Project" at bounding box center [81, 261] width 74 height 26
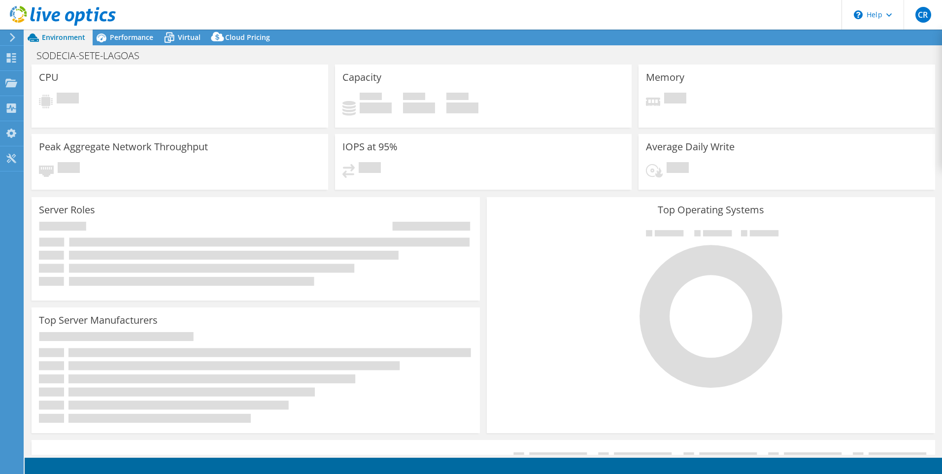
select select "USD"
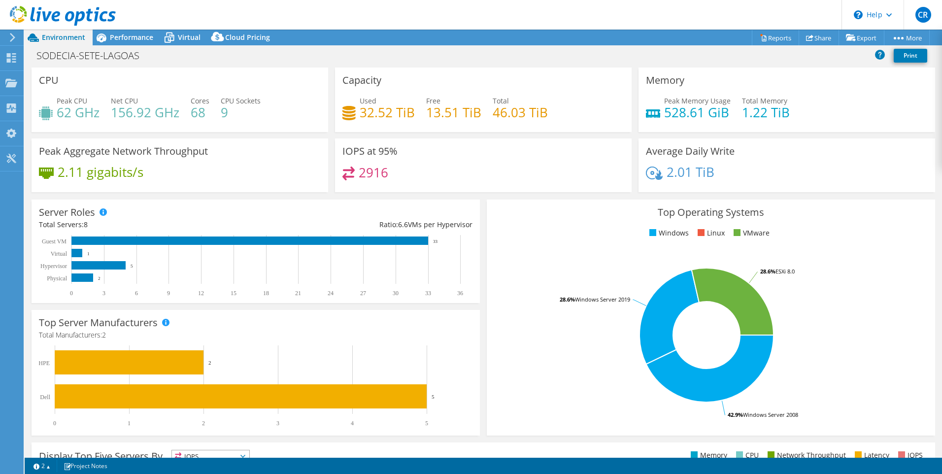
click at [603, 64] on div "SODECIA-SETE-LAGOAS Print" at bounding box center [483, 55] width 917 height 18
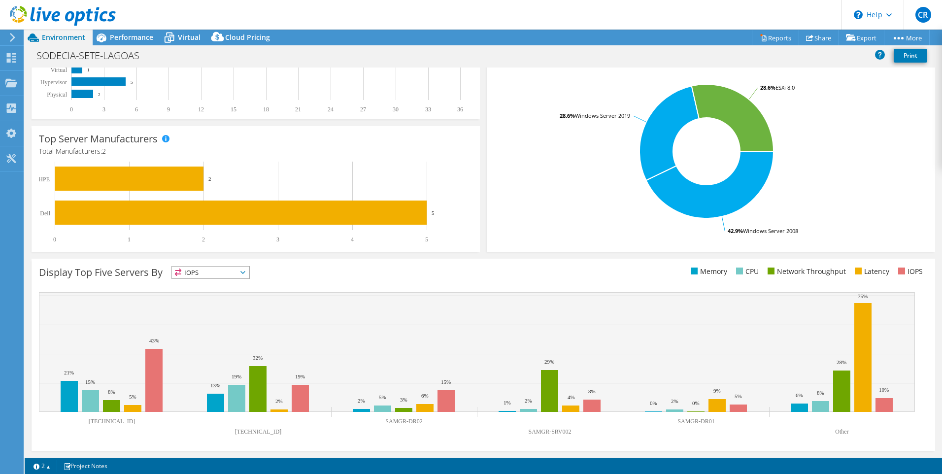
scroll to position [134, 0]
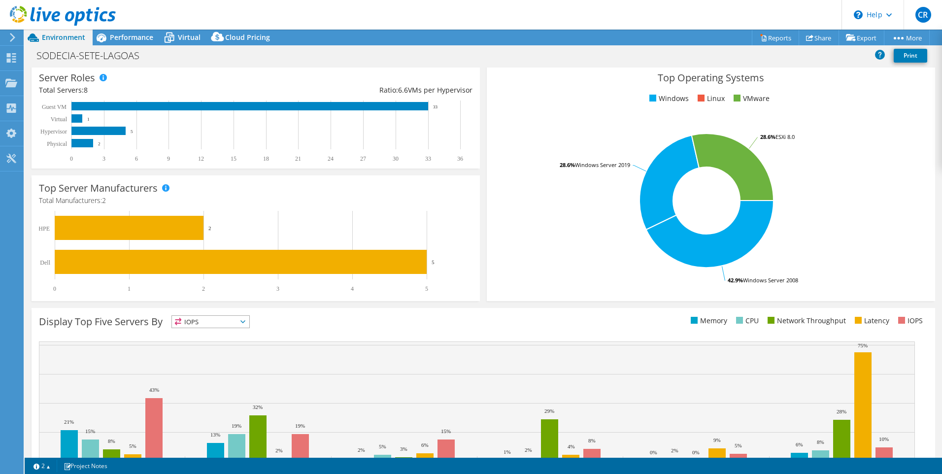
click at [244, 316] on span "IOPS" at bounding box center [210, 322] width 77 height 12
click at [390, 319] on div "Display Top Five Servers By IOPS IOPS" at bounding box center [261, 323] width 444 height 16
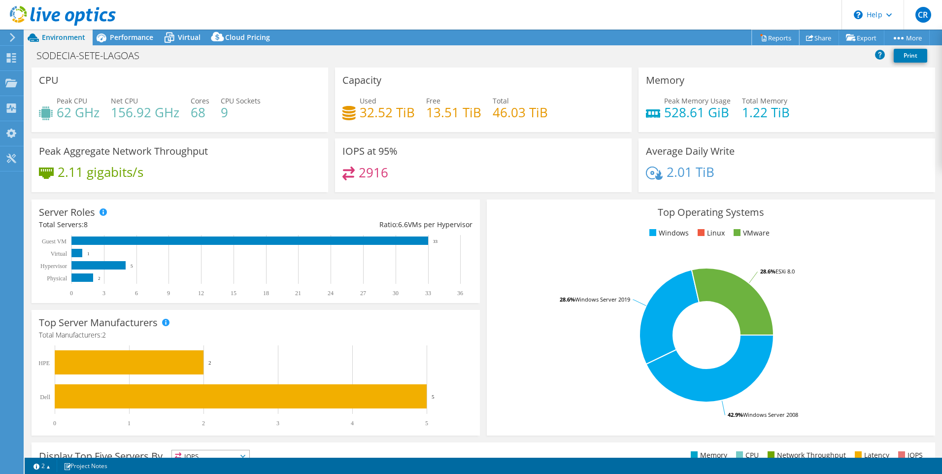
click at [774, 34] on link "Reports" at bounding box center [775, 37] width 47 height 15
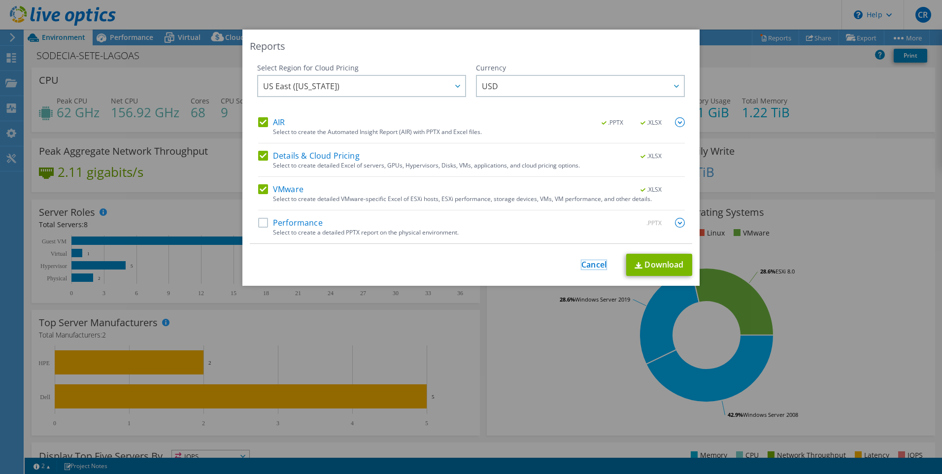
drag, startPoint x: 594, startPoint y: 261, endPoint x: 607, endPoint y: 244, distance: 21.7
click at [593, 261] on link "Cancel" at bounding box center [593, 264] width 25 height 9
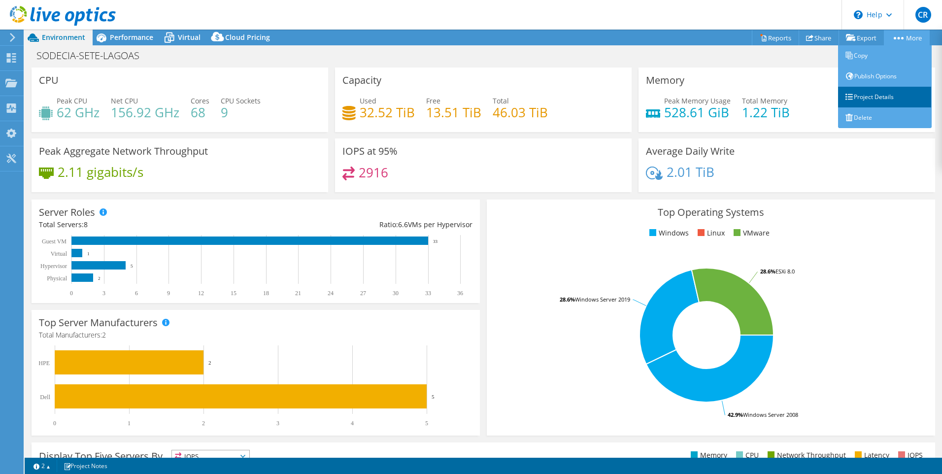
click at [873, 96] on link "Project Details" at bounding box center [885, 97] width 94 height 21
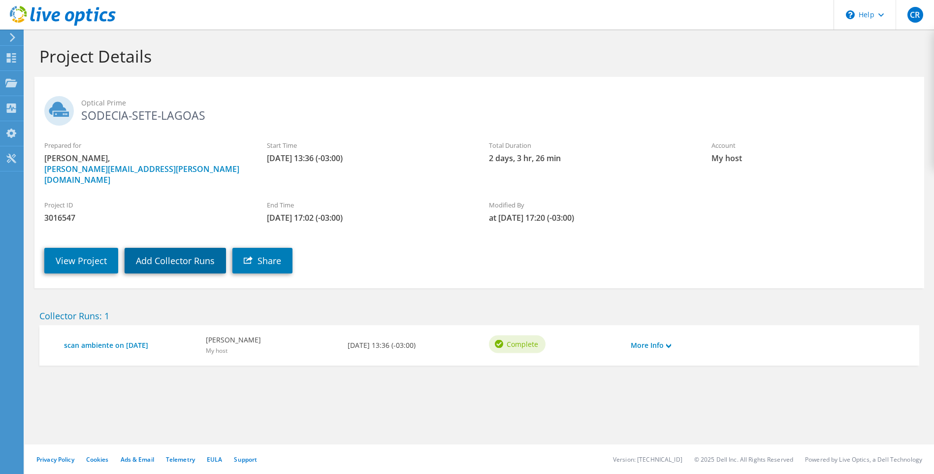
click at [189, 253] on link "Add Collector Runs" at bounding box center [175, 261] width 101 height 26
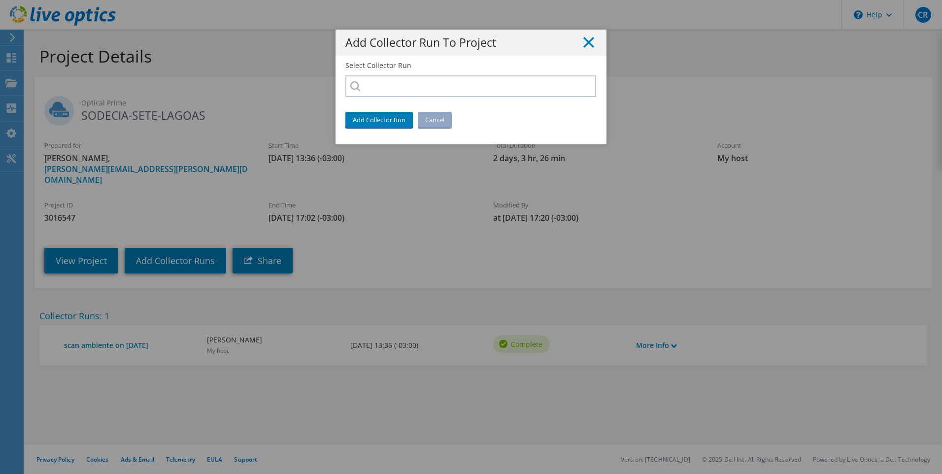
click at [590, 42] on icon at bounding box center [588, 42] width 11 height 11
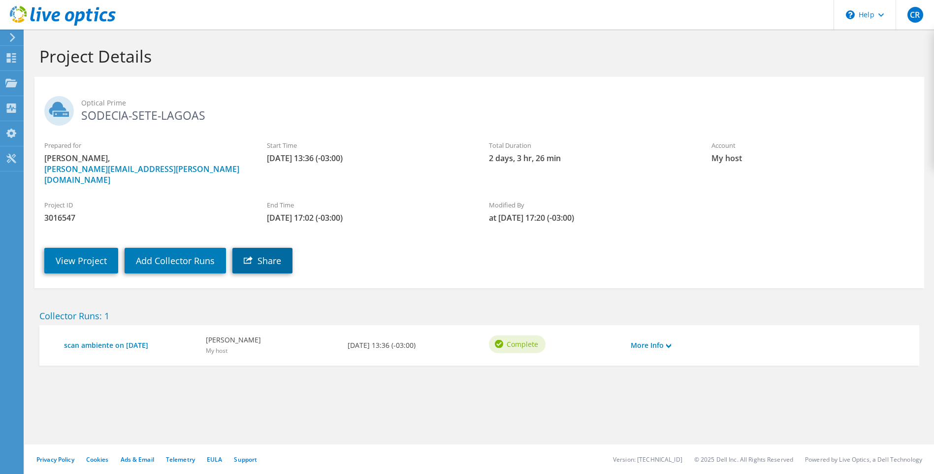
click at [261, 251] on link "Share" at bounding box center [263, 261] width 60 height 26
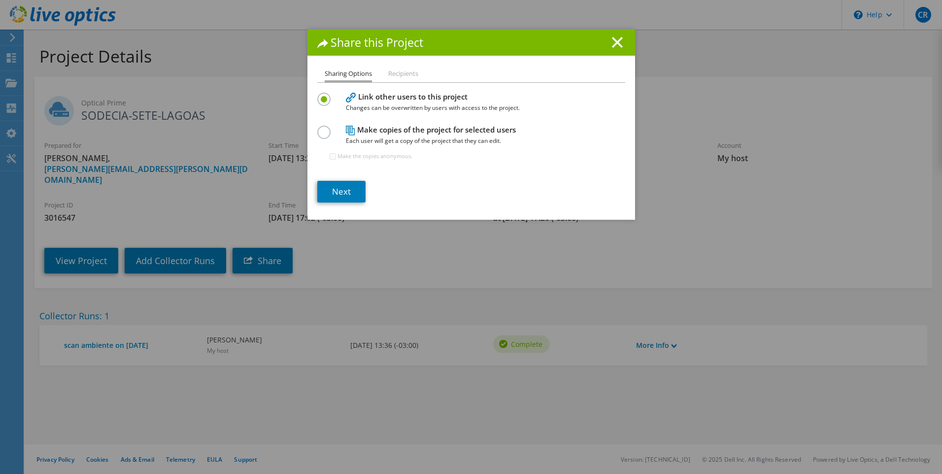
click at [392, 74] on li "Recipients" at bounding box center [403, 74] width 30 height 12
click at [394, 73] on li "Recipients" at bounding box center [403, 74] width 30 height 12
click at [320, 128] on label at bounding box center [325, 127] width 17 height 2
click at [0, 0] on input "radio" at bounding box center [0, 0] width 0 height 0
click at [400, 72] on li "Recipients" at bounding box center [403, 74] width 30 height 12
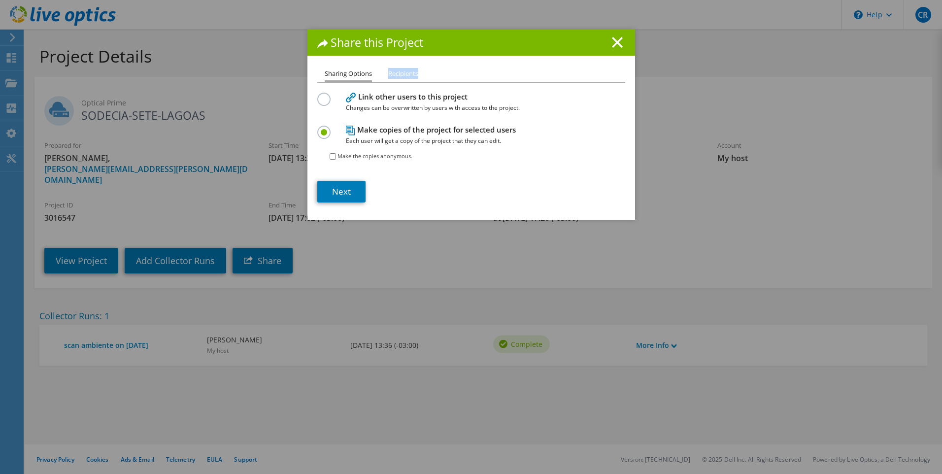
click at [400, 72] on li "Recipients" at bounding box center [403, 74] width 30 height 12
click at [400, 74] on li "Recipients" at bounding box center [403, 74] width 30 height 12
click at [330, 157] on input "Make the copies anonymous." at bounding box center [333, 156] width 6 height 6
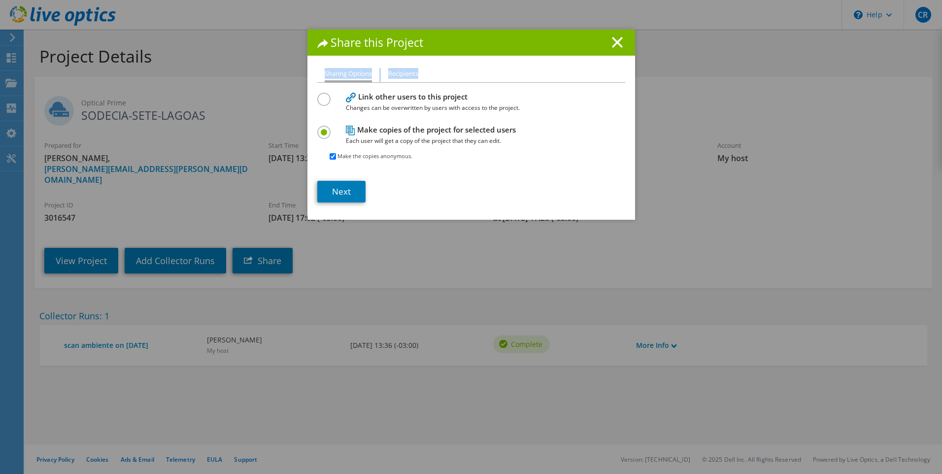
click at [330, 155] on input "Make the copies anonymous." at bounding box center [333, 156] width 6 height 6
checkbox input "false"
click at [619, 43] on h1 "Share this Project" at bounding box center [471, 42] width 308 height 11
click at [615, 43] on line at bounding box center [617, 42] width 10 height 10
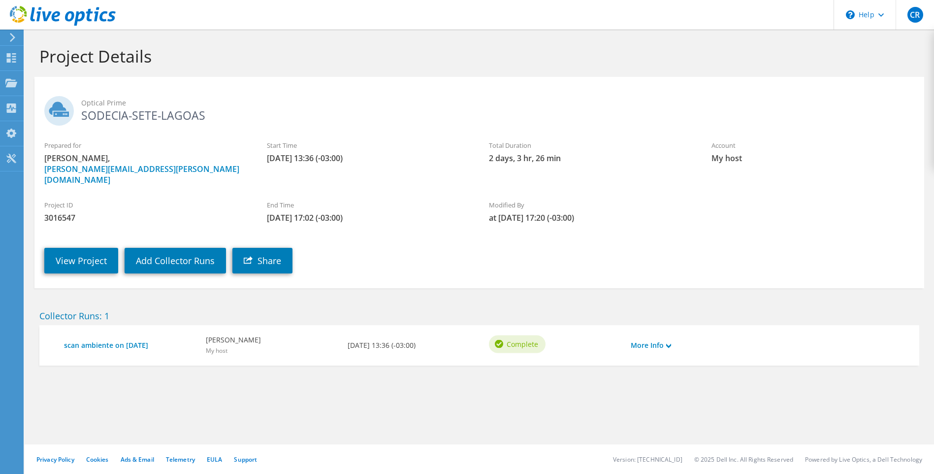
drag, startPoint x: 598, startPoint y: 47, endPoint x: 593, endPoint y: 47, distance: 5.4
click at [597, 47] on div "Project Details Optical Prime SODECIA-SETE-LAGOAS Prepared for [PERSON_NAME], […" at bounding box center [480, 252] width 910 height 444
click at [12, 53] on icon at bounding box center [11, 57] width 12 height 9
click at [14, 34] on icon at bounding box center [12, 37] width 7 height 9
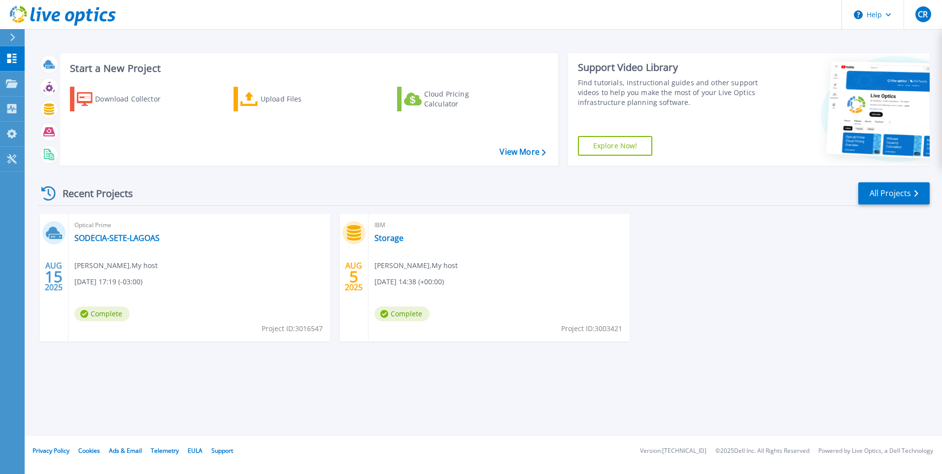
drag, startPoint x: 105, startPoint y: 234, endPoint x: 81, endPoint y: 387, distance: 154.6
click at [81, 387] on div "Start a New Project Download Collector Upload Files Cloud Pricing Calculator Vi…" at bounding box center [483, 218] width 917 height 436
drag, startPoint x: 81, startPoint y: 387, endPoint x: 132, endPoint y: 239, distance: 156.7
click at [132, 239] on link "SODECIA-SETE-LAGOAS" at bounding box center [116, 238] width 85 height 10
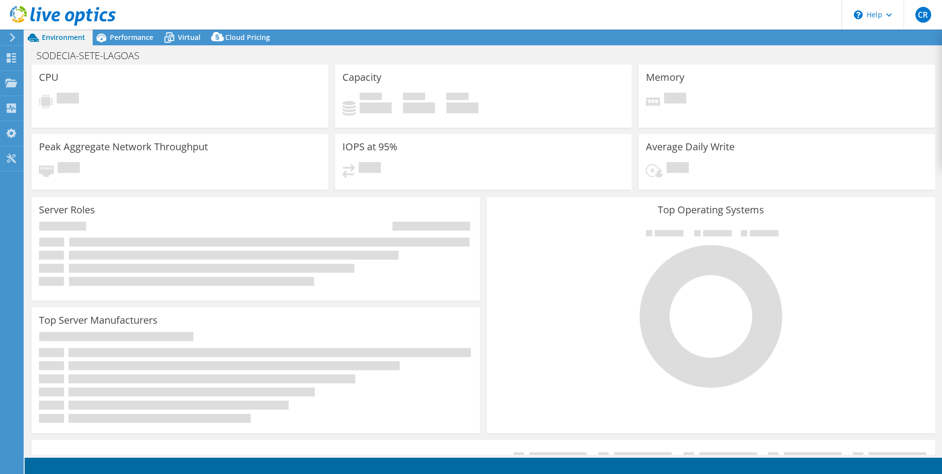
select select "USD"
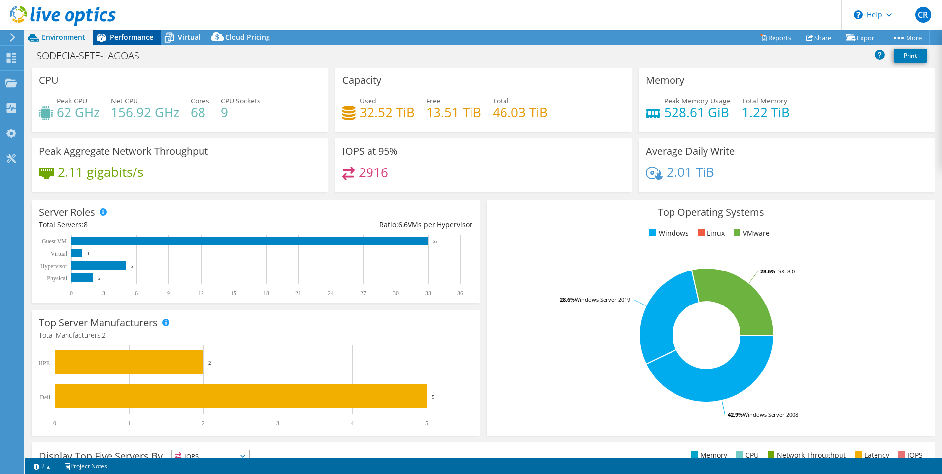
click at [132, 37] on span "Performance" at bounding box center [131, 37] width 43 height 9
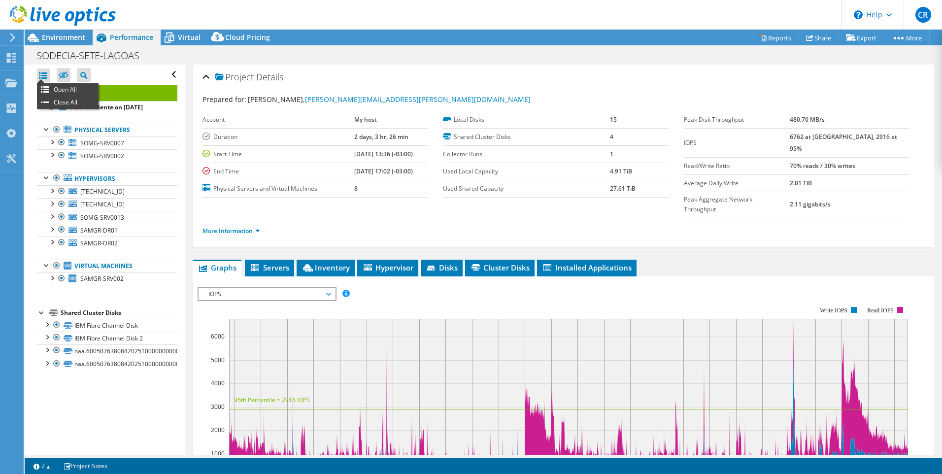
click at [41, 83] on ul "Open All Close All" at bounding box center [68, 96] width 62 height 26
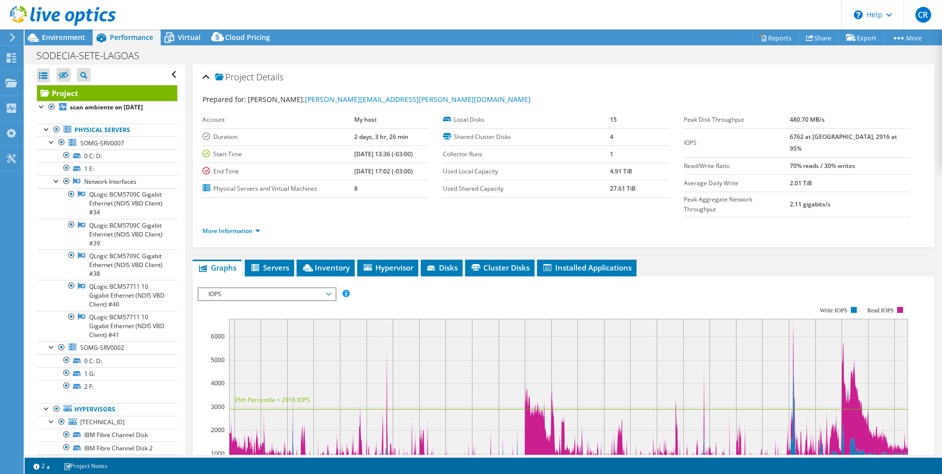
click at [41, 79] on div at bounding box center [43, 75] width 13 height 14
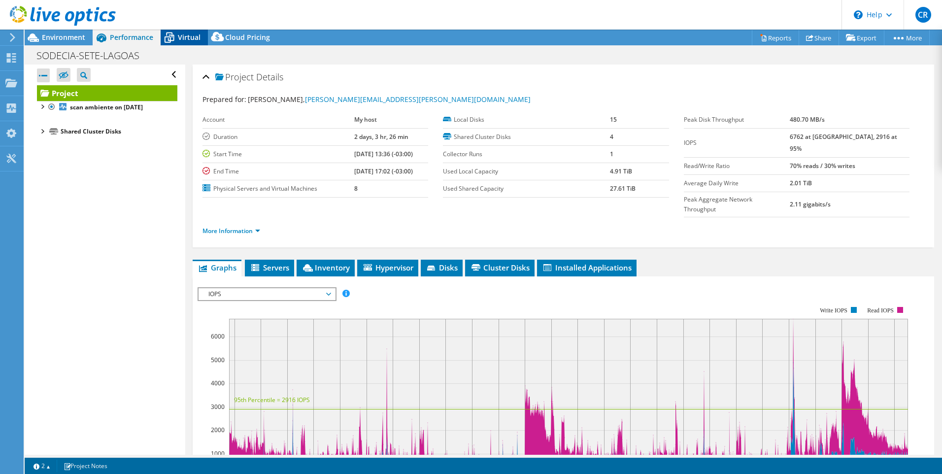
click at [185, 35] on span "Virtual" at bounding box center [189, 37] width 23 height 9
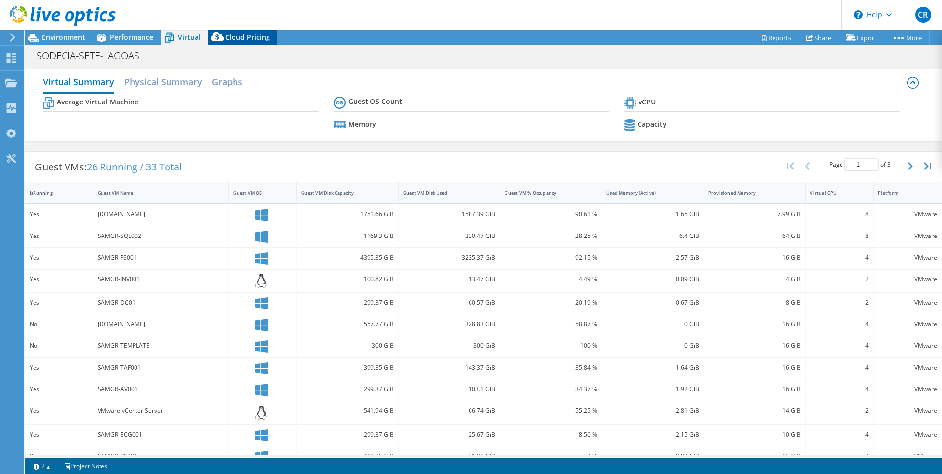
click at [231, 41] on span "Cloud Pricing" at bounding box center [247, 37] width 45 height 9
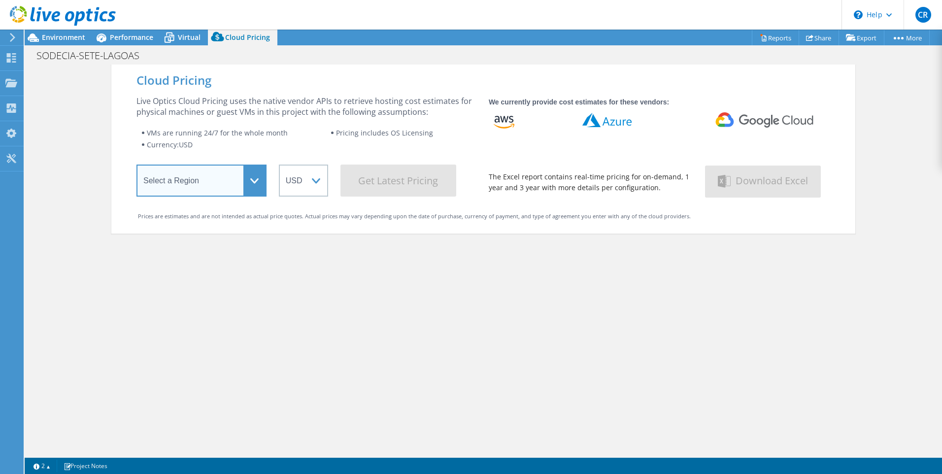
click at [238, 180] on select "Select a Region [GEOGRAPHIC_DATA] ([GEOGRAPHIC_DATA]) [GEOGRAPHIC_DATA] ([GEOGR…" at bounding box center [201, 181] width 130 height 32
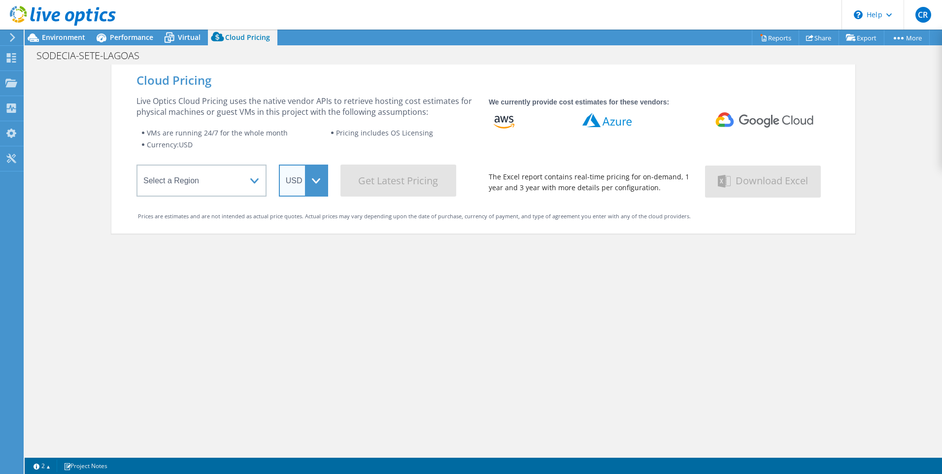
click at [318, 188] on select "ARS AUD BRL CAD CHF CLP CNY DKK EUR GBP HKD HUF INR JPY MXN MYR NOK NZD PEN SEK…" at bounding box center [303, 181] width 49 height 32
click at [132, 242] on div "Cloud Pricing Live Optics Cloud Pricing uses the native vendor APIs to retrieve…" at bounding box center [483, 302] width 744 height 474
click at [60, 147] on div "Cloud Pricing Live Optics Cloud Pricing uses the native vendor APIs to retrieve…" at bounding box center [483, 302] width 917 height 474
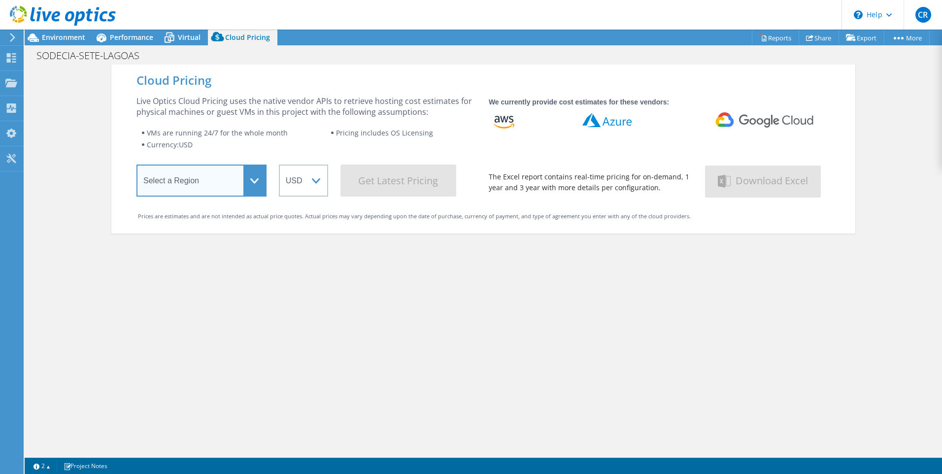
click at [244, 184] on select "Select a Region Asia Pacific (Hong Kong) Asia Pacific (Mumbai) Asia Pacific (Se…" at bounding box center [201, 181] width 130 height 32
click at [114, 127] on div "Cloud Pricing Live Optics Cloud Pricing uses the native vendor APIs to retrieve…" at bounding box center [483, 149] width 744 height 169
drag, startPoint x: 310, startPoint y: 288, endPoint x: 305, endPoint y: 277, distance: 12.4
click at [307, 283] on div "Cloud Pricing Live Optics Cloud Pricing uses the native vendor APIs to retrieve…" at bounding box center [483, 302] width 744 height 474
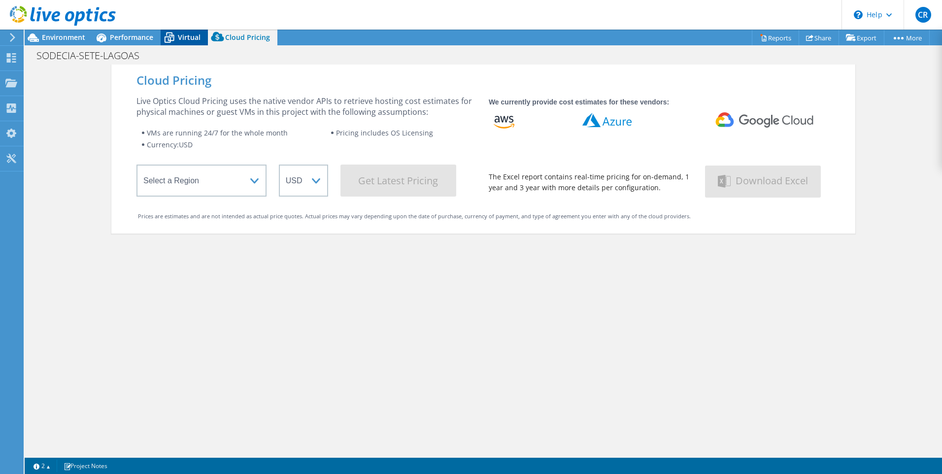
click at [176, 39] on icon at bounding box center [169, 37] width 17 height 17
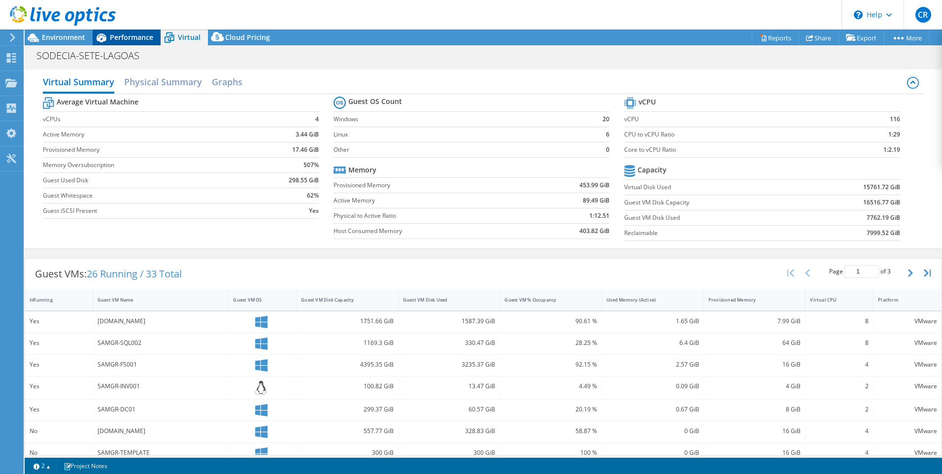
click at [116, 35] on span "Performance" at bounding box center [131, 37] width 43 height 9
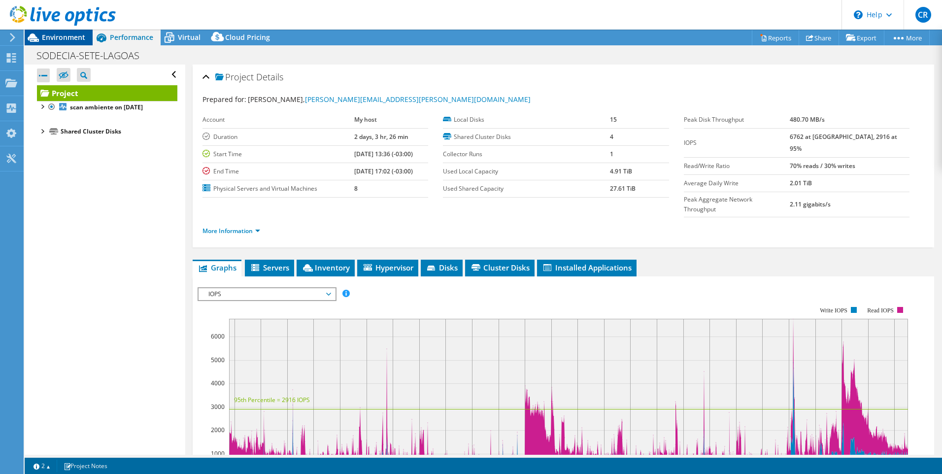
click at [58, 33] on span "Environment" at bounding box center [63, 37] width 43 height 9
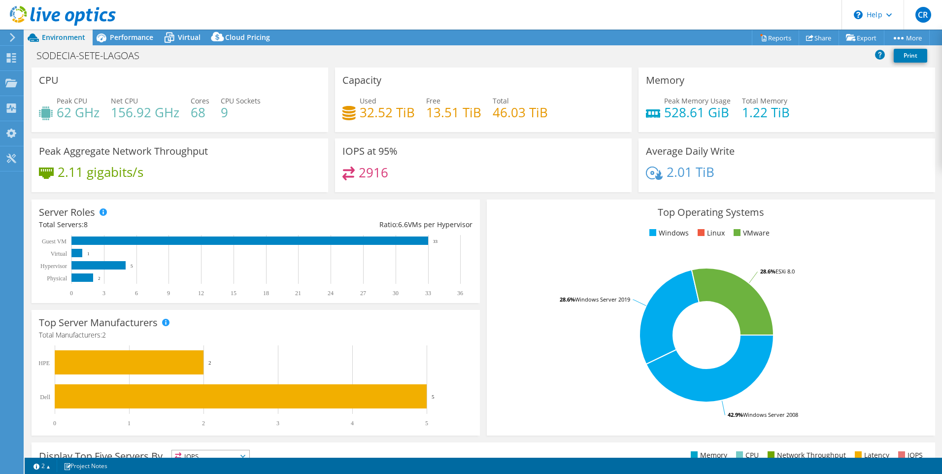
scroll to position [184, 0]
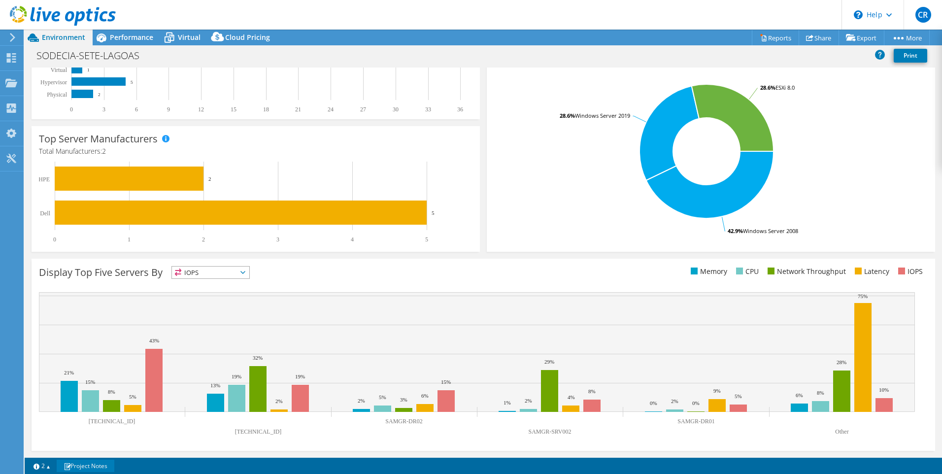
click at [103, 466] on link "Project Notes" at bounding box center [86, 466] width 58 height 12
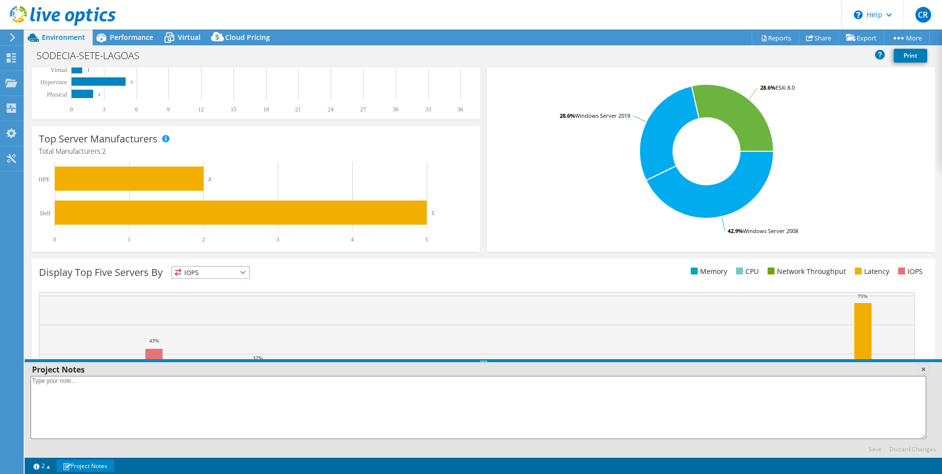
drag, startPoint x: 922, startPoint y: 369, endPoint x: 847, endPoint y: 359, distance: 76.0
click at [921, 369] on link at bounding box center [923, 369] width 10 height 10
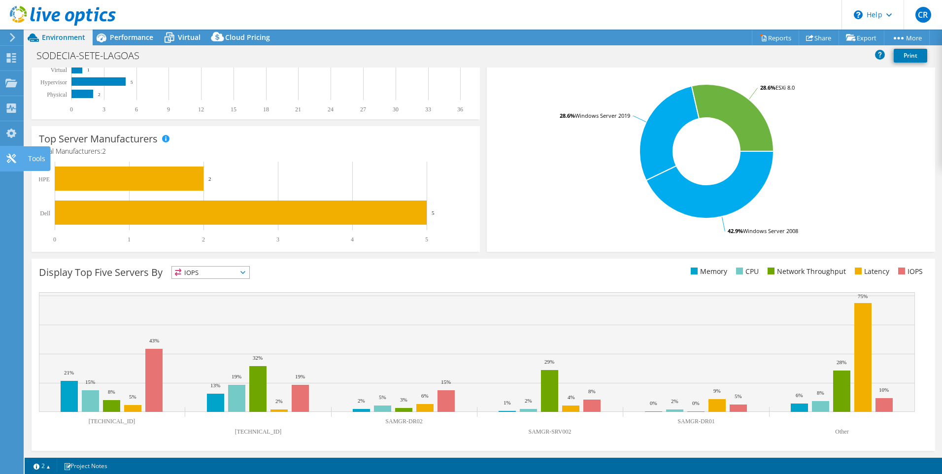
click at [8, 159] on icon at bounding box center [11, 158] width 12 height 9
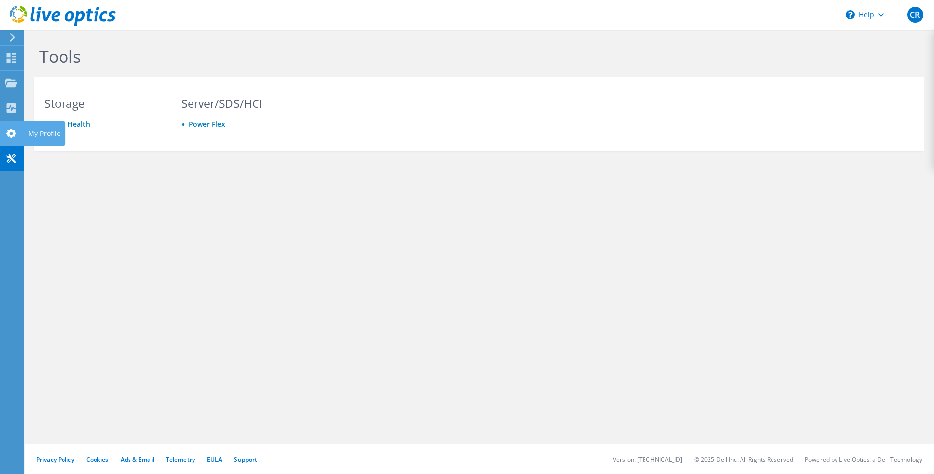
click at [6, 137] on icon at bounding box center [11, 133] width 12 height 9
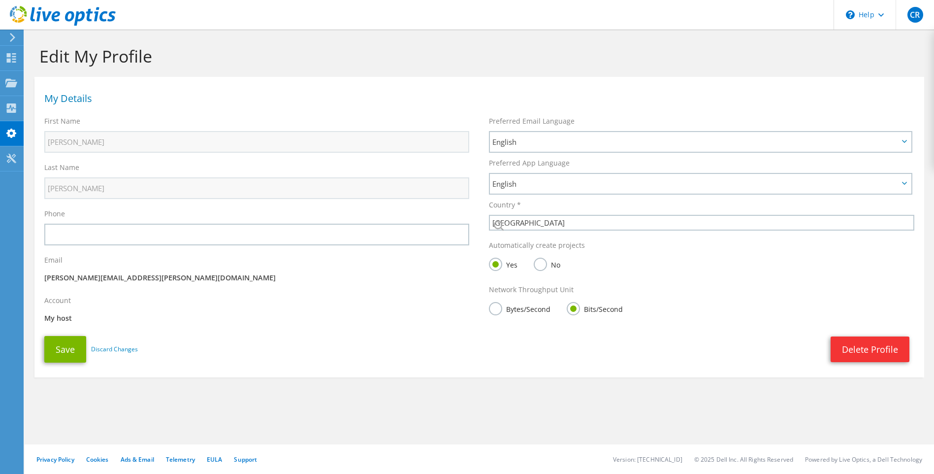
select select "30"
click at [233, 57] on h1 "Edit My Profile" at bounding box center [476, 56] width 875 height 21
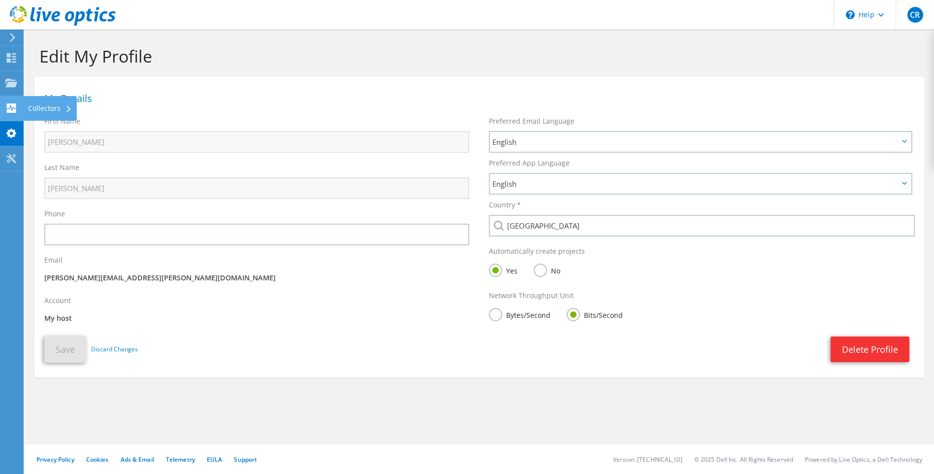
click at [34, 109] on div "Collectors" at bounding box center [50, 108] width 54 height 25
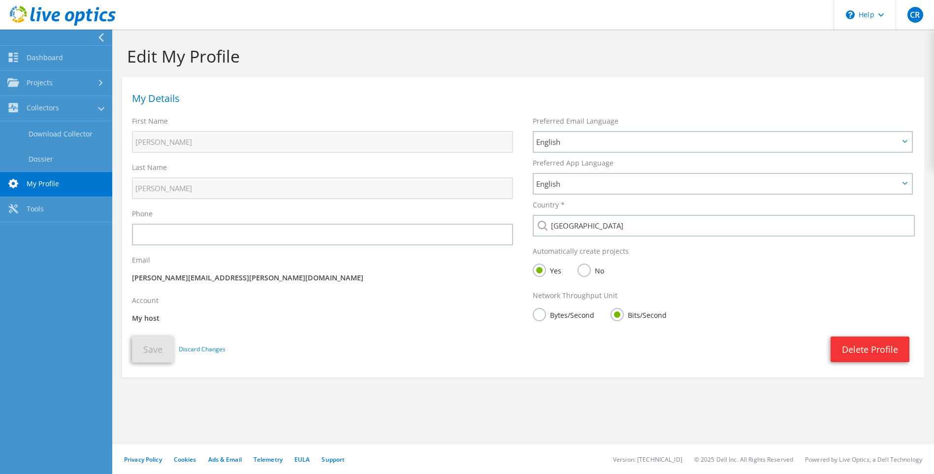
click at [326, 62] on h1 "Edit My Profile" at bounding box center [521, 56] width 788 height 21
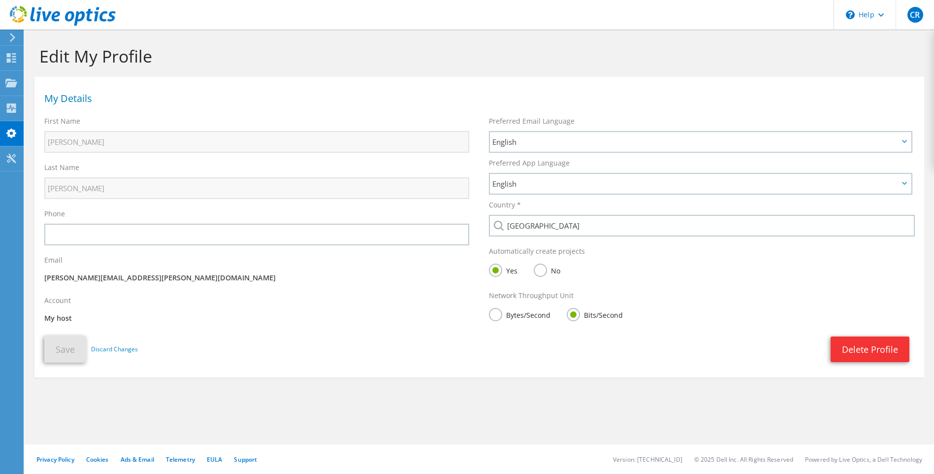
click at [326, 62] on h1 "Edit My Profile" at bounding box center [476, 56] width 875 height 21
click at [15, 109] on use at bounding box center [11, 107] width 9 height 9
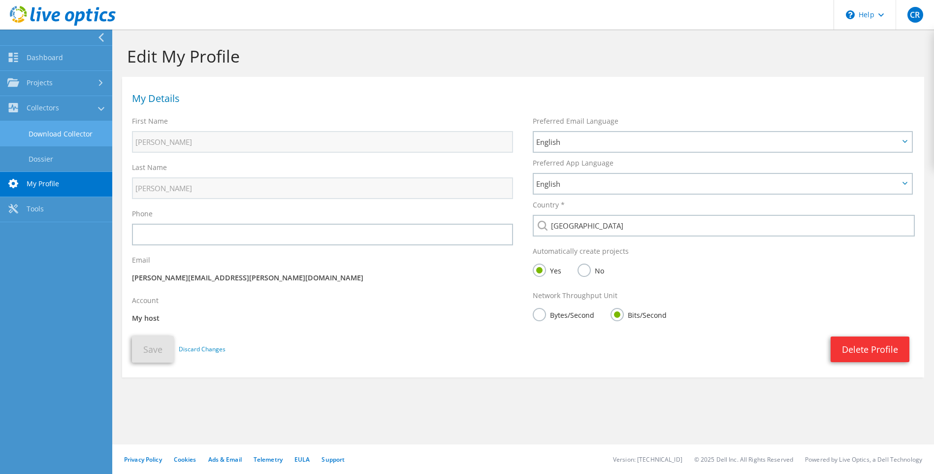
click at [52, 143] on link "Download Collector" at bounding box center [56, 133] width 112 height 25
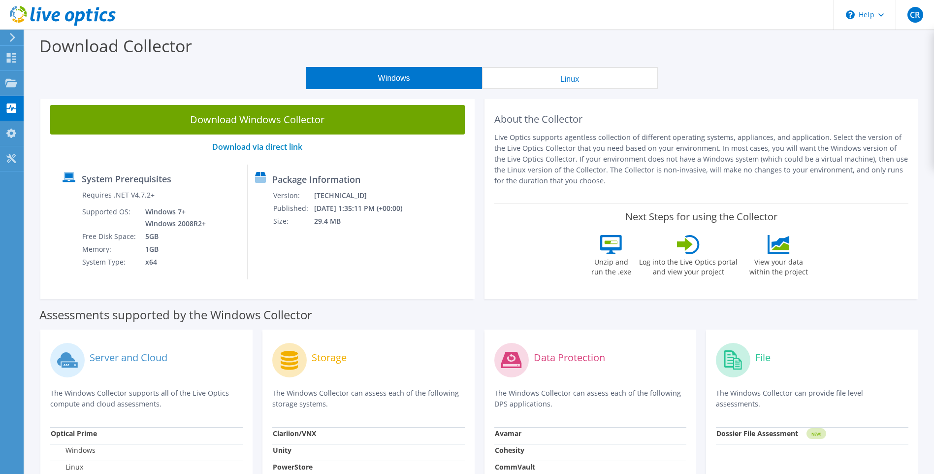
click at [238, 57] on div "Download Collector" at bounding box center [480, 48] width 900 height 37
click at [352, 252] on div "Package Information Version: [TECHNICAL_ID] Published: [DATE] 1:35:11 PM (+00:0…" at bounding box center [327, 222] width 158 height 115
click at [140, 245] on td "1GB" at bounding box center [173, 249] width 70 height 13
click at [8, 88] on div at bounding box center [11, 84] width 12 height 11
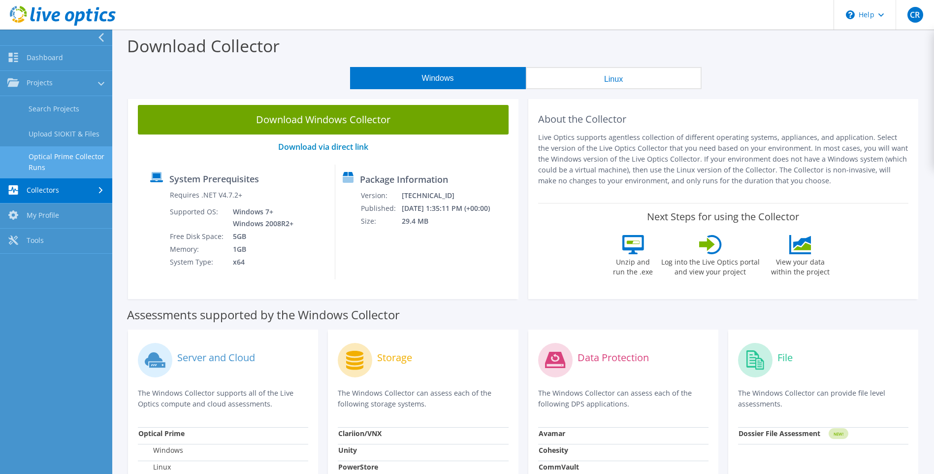
click at [79, 158] on link "Optical Prime Collector Runs" at bounding box center [56, 162] width 112 height 32
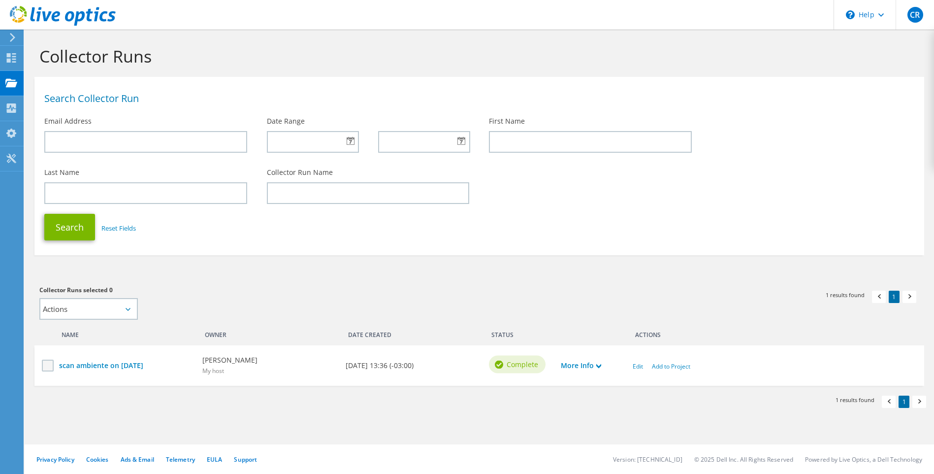
click at [48, 366] on label at bounding box center [49, 366] width 14 height 12
click at [0, 0] on input "checkbox" at bounding box center [0, 0] width 0 height 0
click at [600, 367] on use at bounding box center [599, 366] width 5 height 4
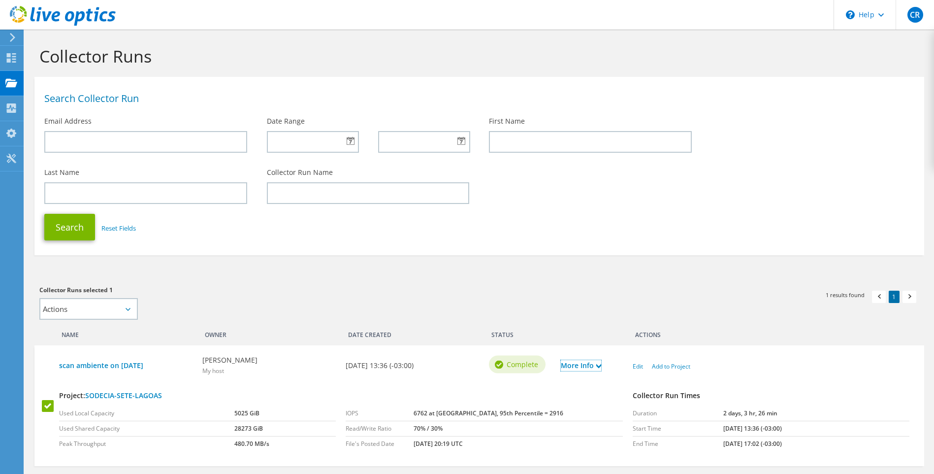
scroll to position [67, 0]
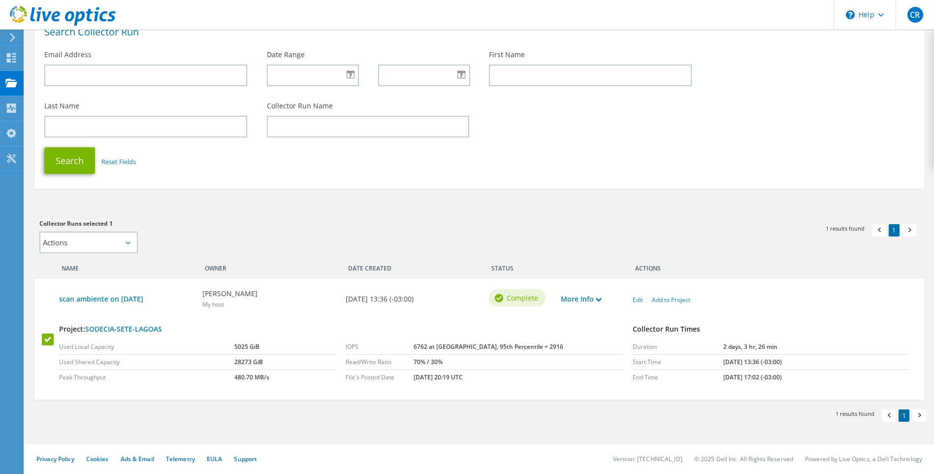
click at [719, 262] on div "Actions" at bounding box center [771, 266] width 287 height 16
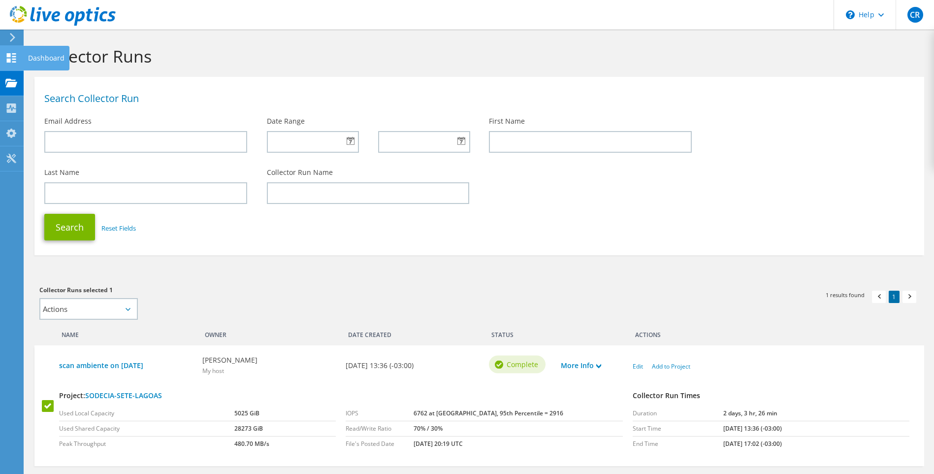
click at [12, 58] on icon at bounding box center [11, 57] width 12 height 9
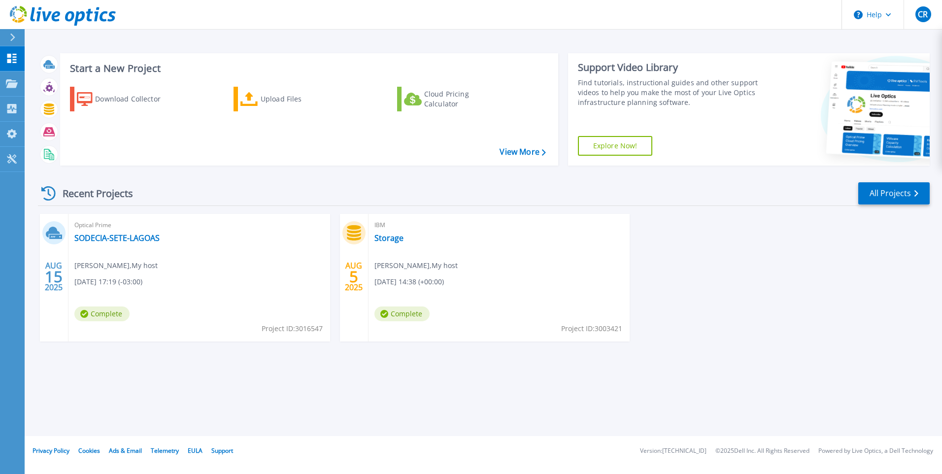
click at [362, 386] on div "Start a New Project Download Collector Upload Files Cloud Pricing Calculator Vi…" at bounding box center [483, 218] width 917 height 436
click at [688, 254] on div "AUG 15 2025 Optical Prime SODECIA-SETE-LAGOAS Carlos Rocha , My host 08/15/2025…" at bounding box center [480, 287] width 900 height 147
drag, startPoint x: 710, startPoint y: 277, endPoint x: 697, endPoint y: 272, distance: 14.6
click at [709, 277] on div "AUG 15 2025 Optical Prime SODECIA-SETE-LAGOAS Carlos Rocha , My host 08/15/2025…" at bounding box center [480, 287] width 900 height 147
click at [144, 189] on div "Recent Projects" at bounding box center [92, 193] width 108 height 24
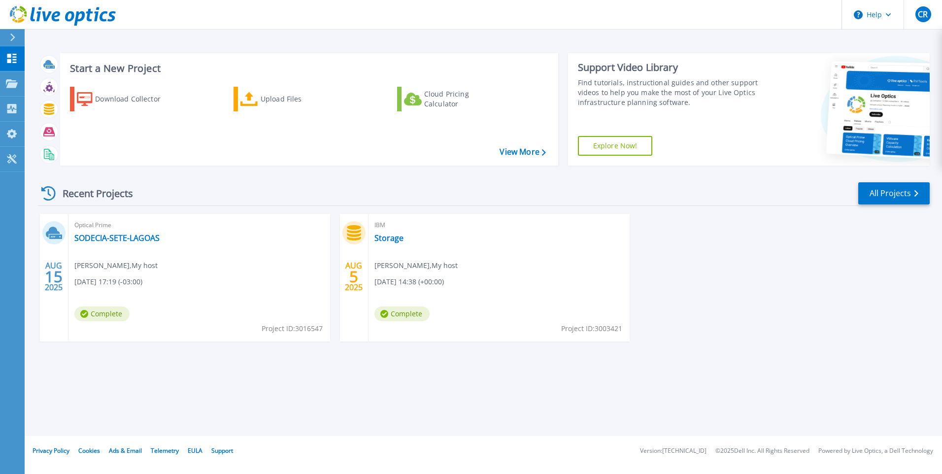
click at [803, 234] on div "AUG 15 2025 Optical Prime SODECIA-SETE-LAGOAS Carlos Rocha , My host 08/15/2025…" at bounding box center [480, 287] width 900 height 147
click at [882, 198] on link "All Projects" at bounding box center [893, 193] width 71 height 22
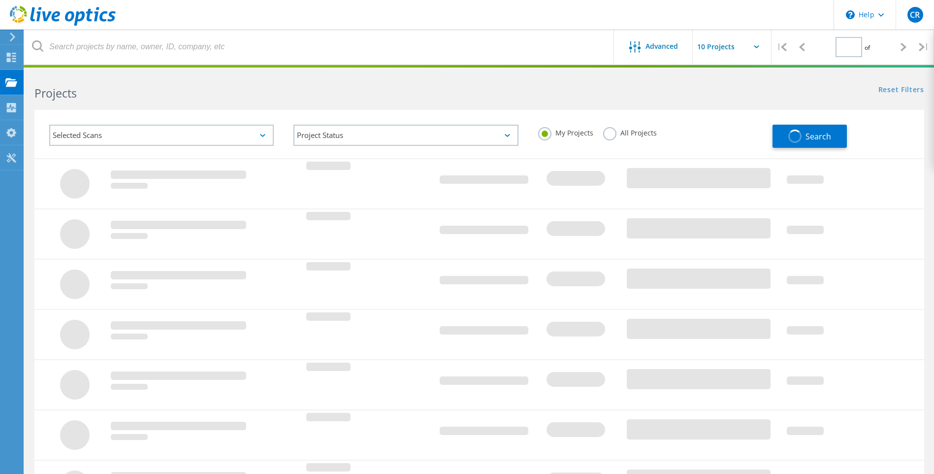
type input "1"
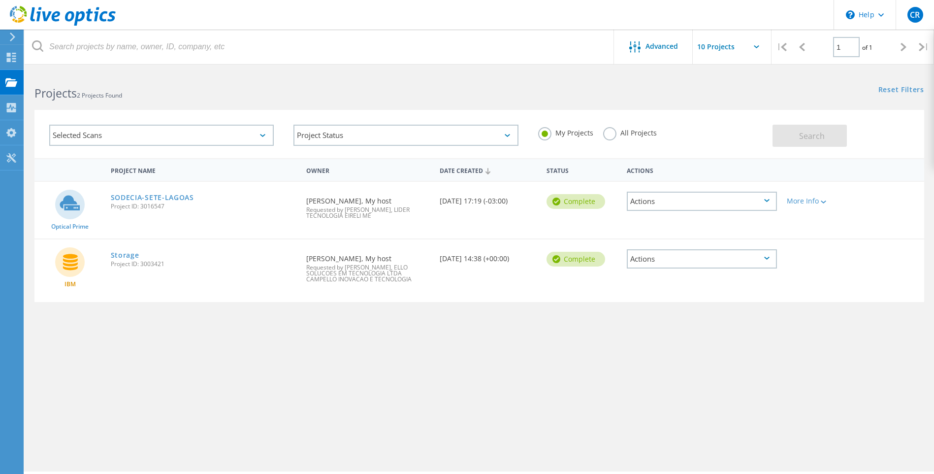
click at [763, 253] on div "Actions" at bounding box center [702, 258] width 150 height 19
click at [547, 347] on div "Project Name Owner Date Created Status Actions Optical Prime SODECIA-SETE-LAGOA…" at bounding box center [479, 286] width 890 height 256
click at [410, 328] on div "Project Name Owner Date Created Status Actions Optical Prime SODECIA-SETE-LAGOA…" at bounding box center [479, 286] width 890 height 256
click at [772, 196] on div "Actions" at bounding box center [702, 201] width 150 height 19
click at [344, 362] on div "Project Name Owner Date Created Status Actions Optical Prime SODECIA-SETE-LAGOA…" at bounding box center [479, 286] width 890 height 256
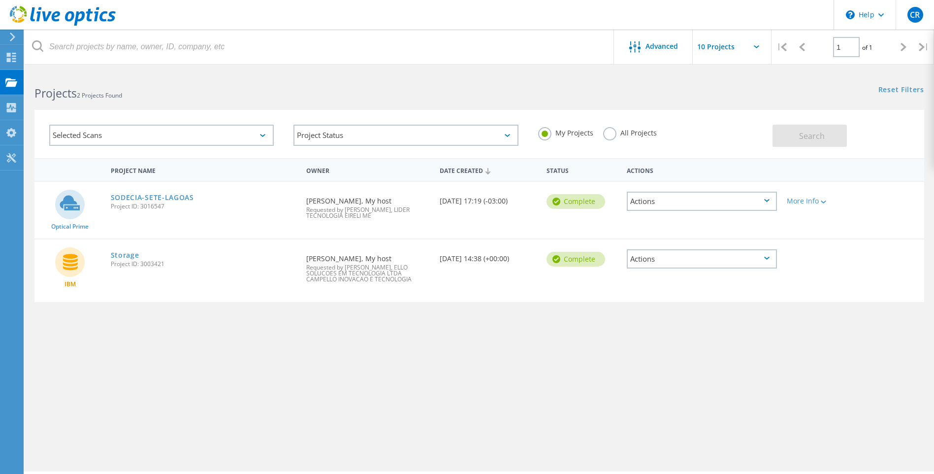
click at [186, 337] on div "Project Name Owner Date Created Status Actions Optical Prime SODECIA-SETE-LAGOA…" at bounding box center [479, 286] width 890 height 256
click at [143, 198] on link "SODECIA-SETE-LAGOAS" at bounding box center [152, 197] width 83 height 7
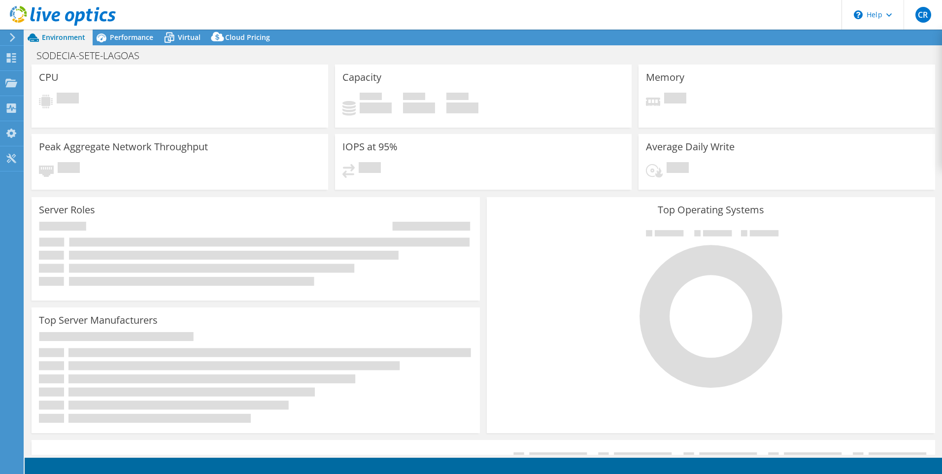
select select "USD"
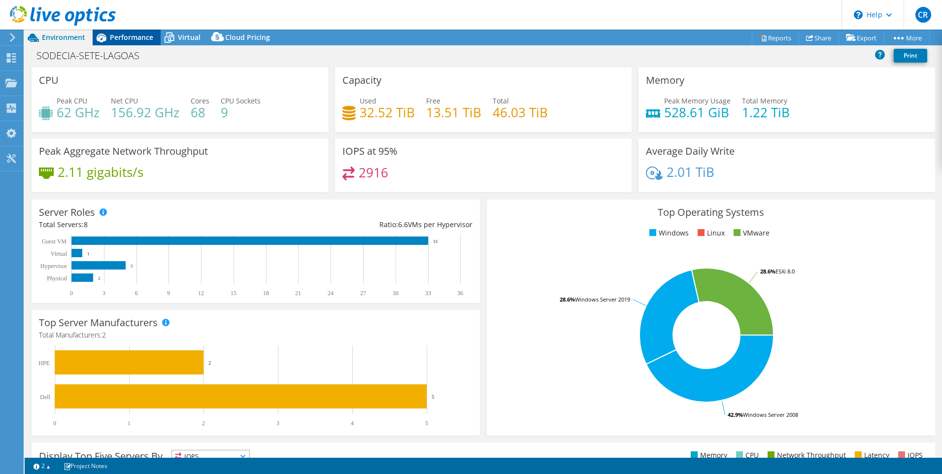
click at [135, 39] on span "Performance" at bounding box center [131, 37] width 43 height 9
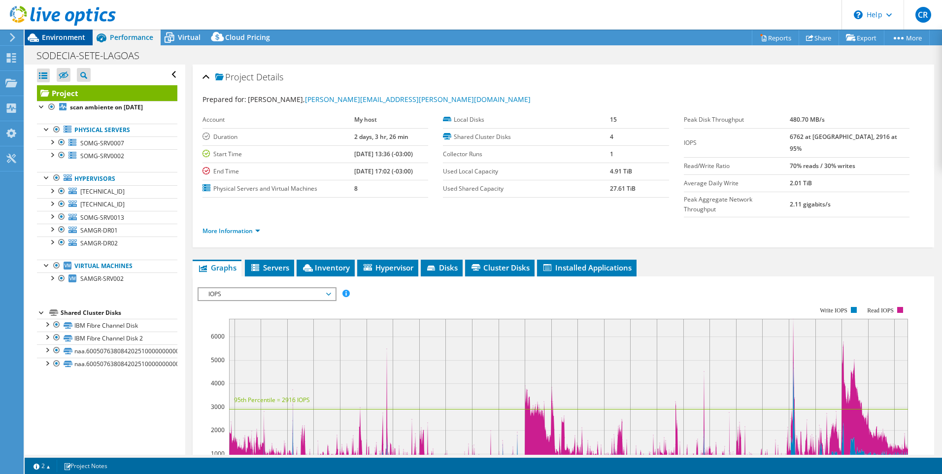
click at [58, 39] on span "Environment" at bounding box center [63, 37] width 43 height 9
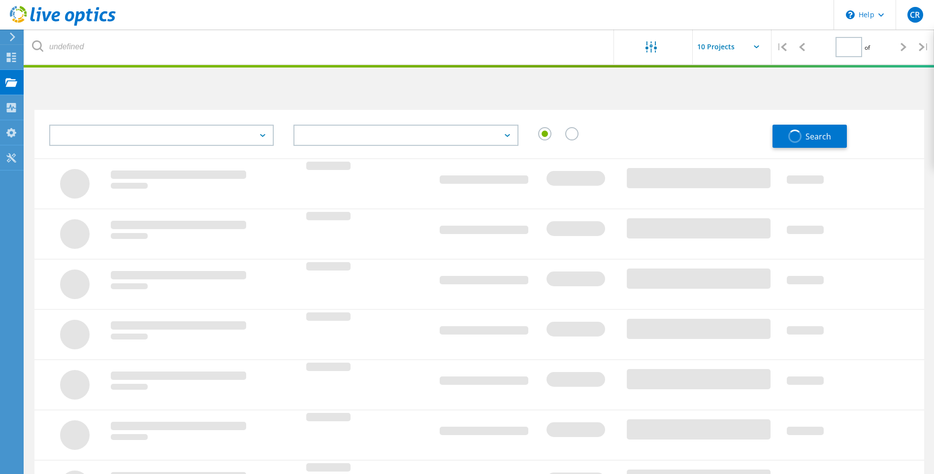
type input "1"
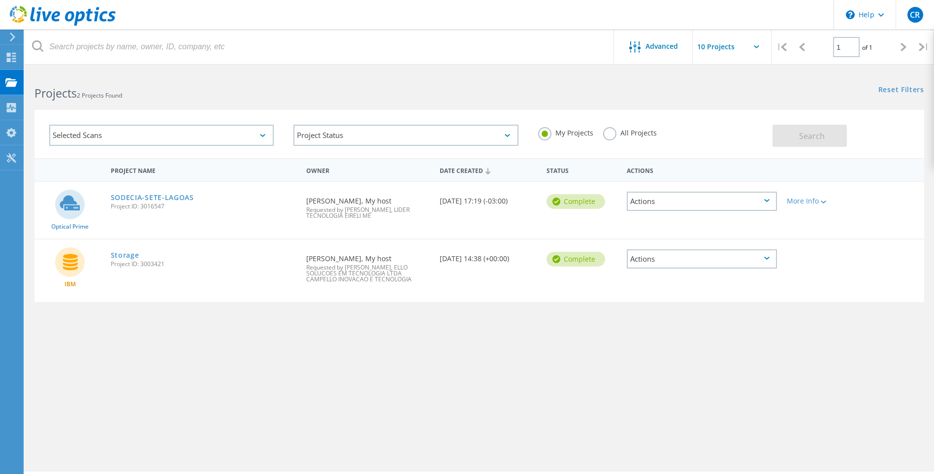
click at [681, 204] on div "Actions" at bounding box center [702, 201] width 150 height 19
click at [681, 317] on div "Project Name Owner Date Created Status Actions Optical Prime SODECIA-SETE-LAGOA…" at bounding box center [479, 286] width 890 height 256
click at [814, 200] on div "More Info" at bounding box center [818, 201] width 62 height 7
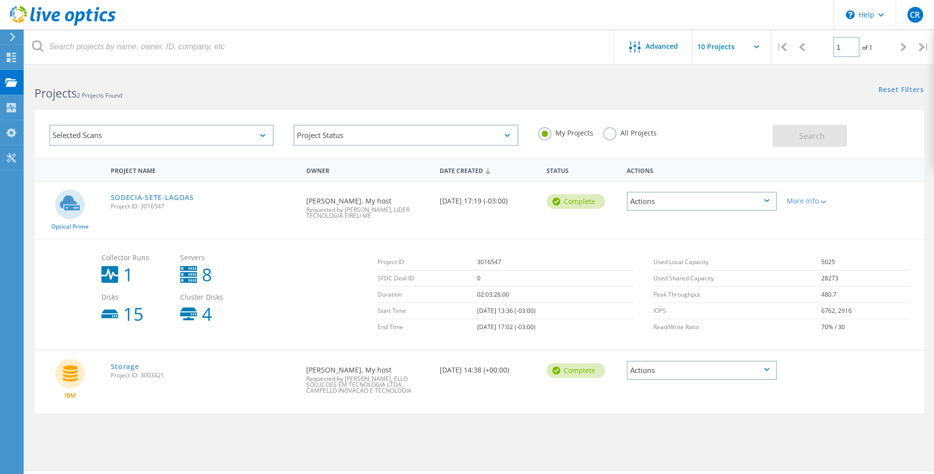
click at [719, 200] on div "Actions" at bounding box center [702, 201] width 150 height 19
click at [615, 438] on div "Advanced | 1 of 1 | Email Address Project Name Company Date Created Project Id …" at bounding box center [480, 271] width 910 height 400
click at [823, 201] on icon at bounding box center [823, 201] width 5 height 3
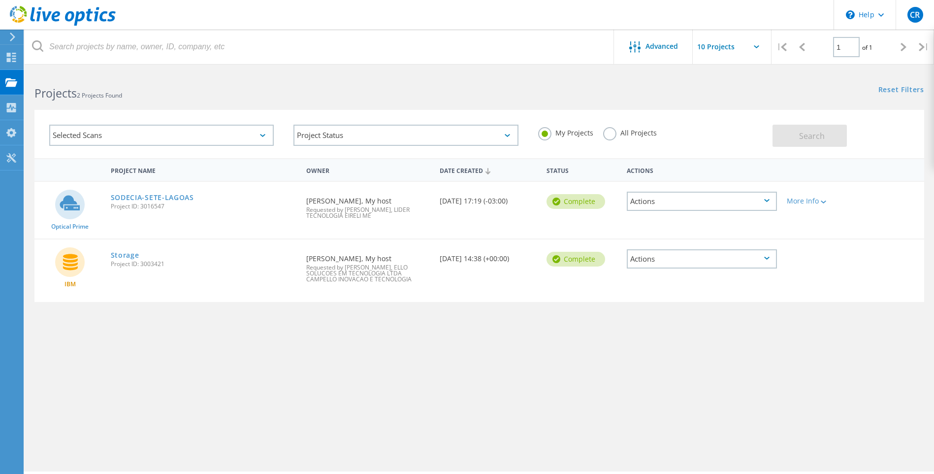
drag, startPoint x: 511, startPoint y: 357, endPoint x: 681, endPoint y: 129, distance: 284.7
click at [511, 356] on div "Project Name Owner Date Created Status Actions Optical Prime SODECIA-SETE-LAGOA…" at bounding box center [479, 286] width 890 height 256
click at [674, 53] on div "Advanced" at bounding box center [653, 47] width 79 height 12
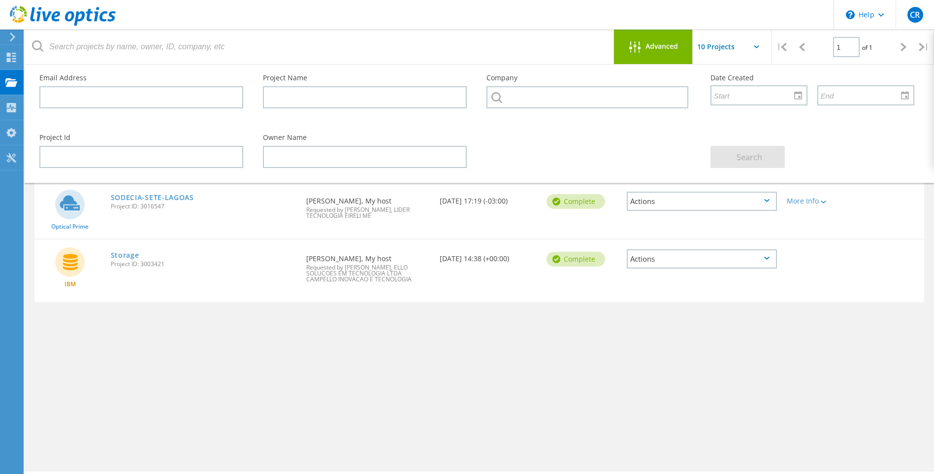
click at [500, 326] on div "Project Name Owner Date Created Status Actions Optical Prime SODECIA-SETE-LAGOA…" at bounding box center [479, 286] width 890 height 256
click at [702, 200] on div "Actions" at bounding box center [702, 201] width 150 height 19
click at [661, 195] on div "Project Details" at bounding box center [702, 193] width 148 height 15
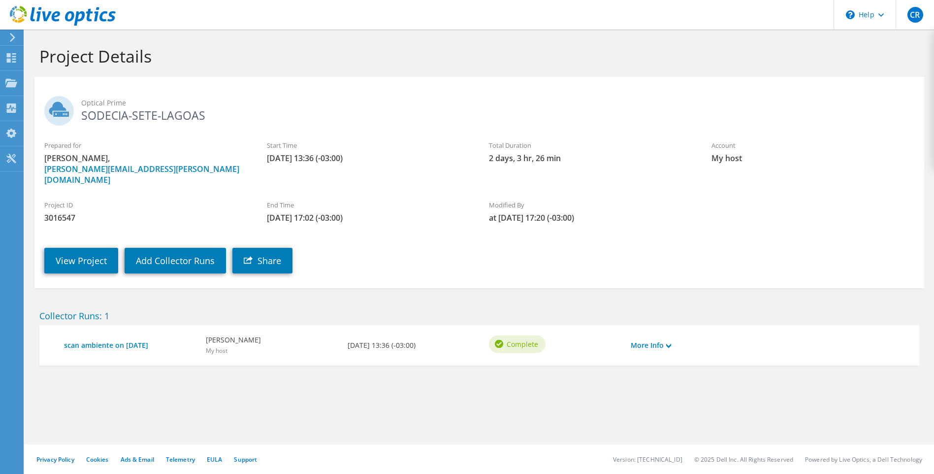
click at [528, 357] on div "Collector Runs: 1 scan ambiente on [DATE] [PERSON_NAME] My host [DATE] 13:36 (-…" at bounding box center [480, 336] width 900 height 77
click at [314, 399] on section "Project Details Optical Prime SODECIA-SETE-LAGOAS Prepared for [PERSON_NAME], […" at bounding box center [480, 227] width 910 height 395
click at [139, 340] on link "scan ambiente on [DATE]" at bounding box center [130, 345] width 132 height 11
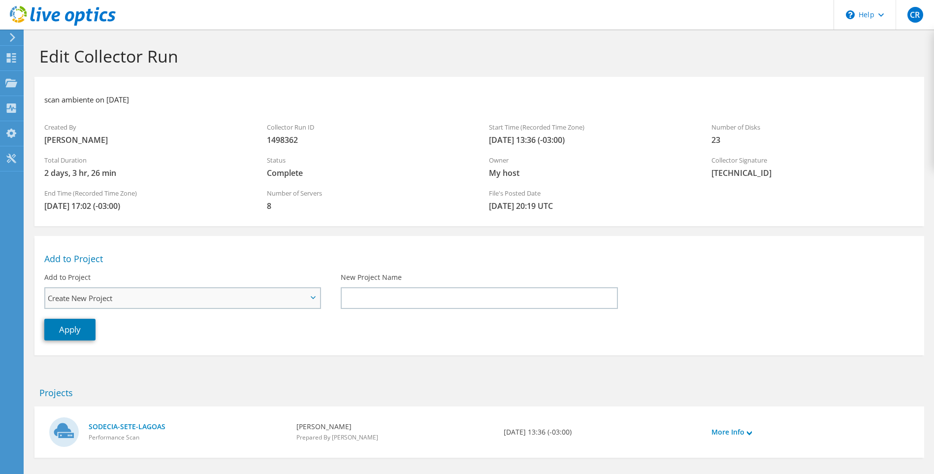
scroll to position [43, 0]
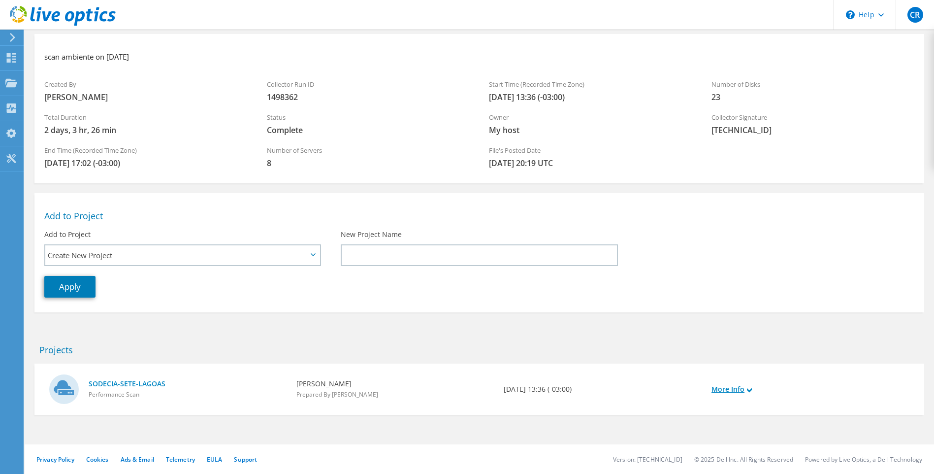
click at [752, 393] on link "More Info" at bounding box center [732, 389] width 40 height 11
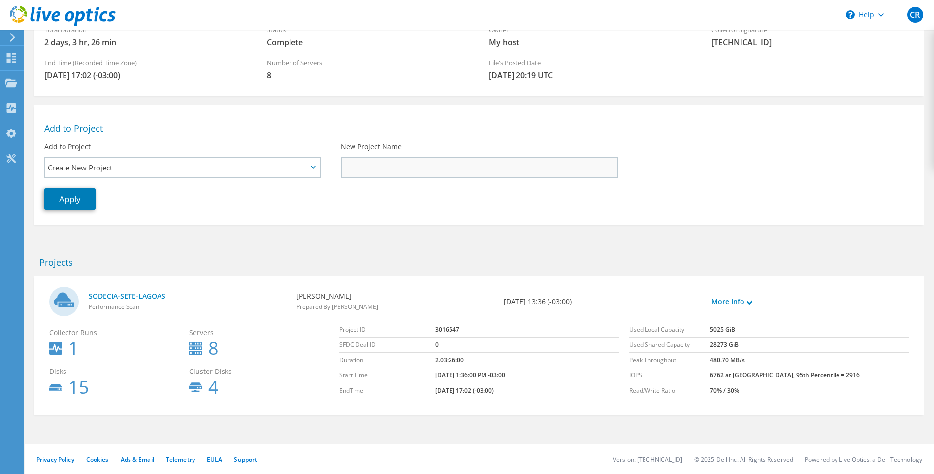
scroll to position [0, 0]
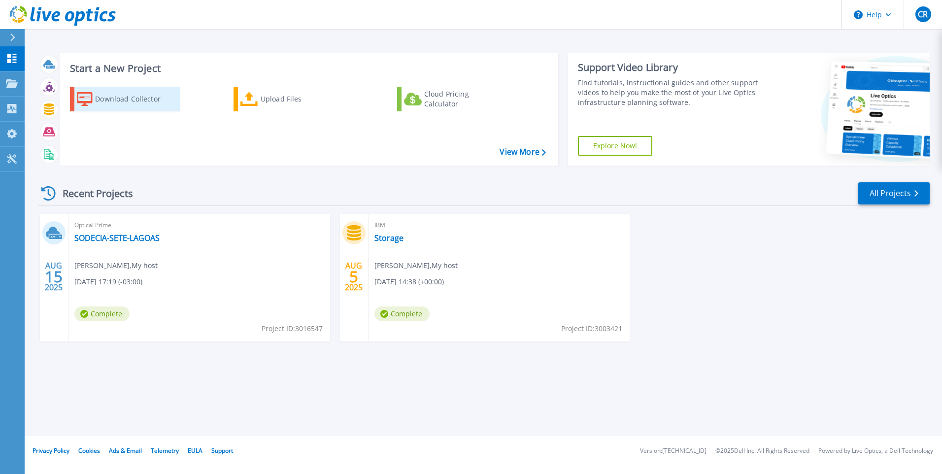
click at [144, 95] on div "Download Collector" at bounding box center [134, 99] width 79 height 20
click at [876, 197] on link "All Projects" at bounding box center [893, 193] width 71 height 22
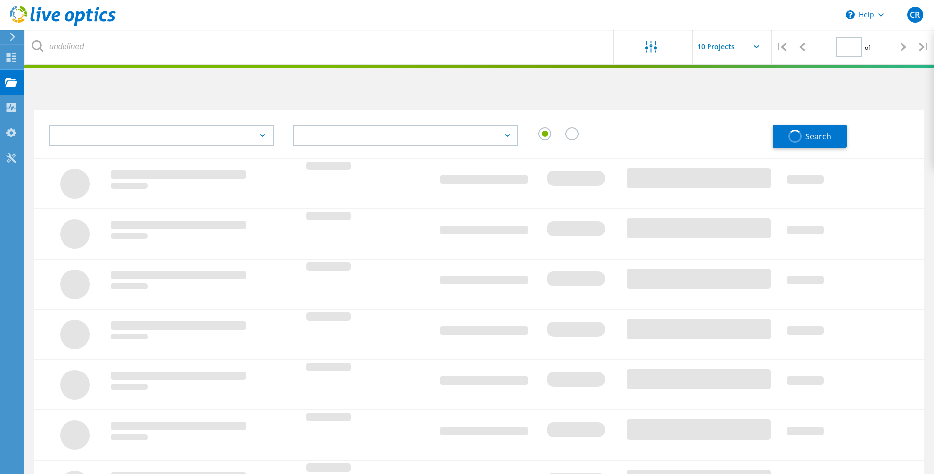
type input "1"
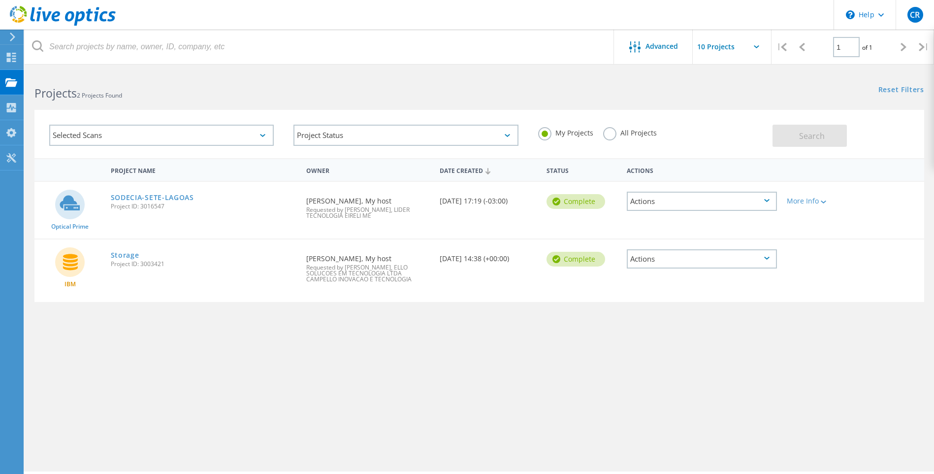
click at [761, 202] on div "Actions" at bounding box center [702, 201] width 150 height 19
click at [731, 260] on div "Actions" at bounding box center [702, 258] width 150 height 19
click at [640, 334] on div "Project Name Owner Date Created Status Actions Optical Prime SODECIA-SETE-LAGOA…" at bounding box center [479, 286] width 890 height 256
click at [764, 200] on div "Actions" at bounding box center [702, 201] width 150 height 19
click at [815, 202] on div "More Info" at bounding box center [818, 201] width 62 height 7
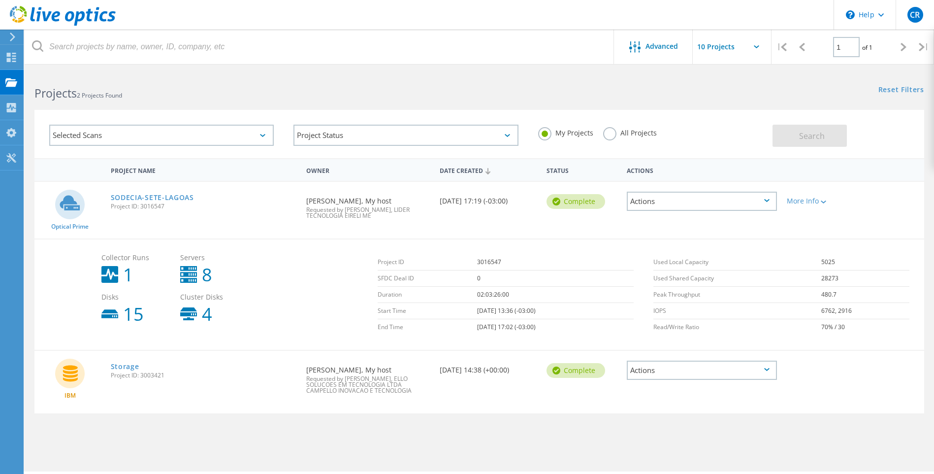
click at [770, 203] on div "Actions" at bounding box center [702, 201] width 150 height 19
click at [817, 202] on div "More Info" at bounding box center [818, 201] width 62 height 7
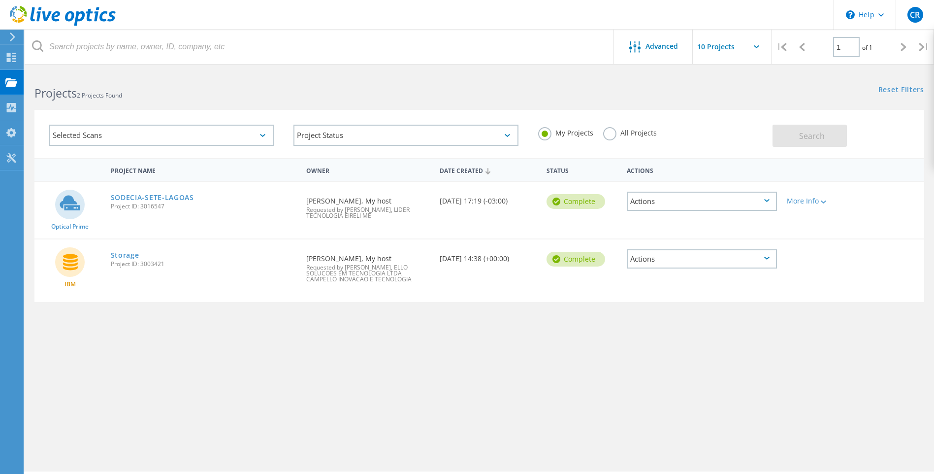
click at [721, 204] on div "Actions" at bounding box center [702, 201] width 150 height 19
click at [599, 339] on div "Project Name Owner Date Created Status Actions Optical Prime SODECIA-SETE-LAGOA…" at bounding box center [479, 286] width 890 height 256
